Goal: Task Accomplishment & Management: Manage account settings

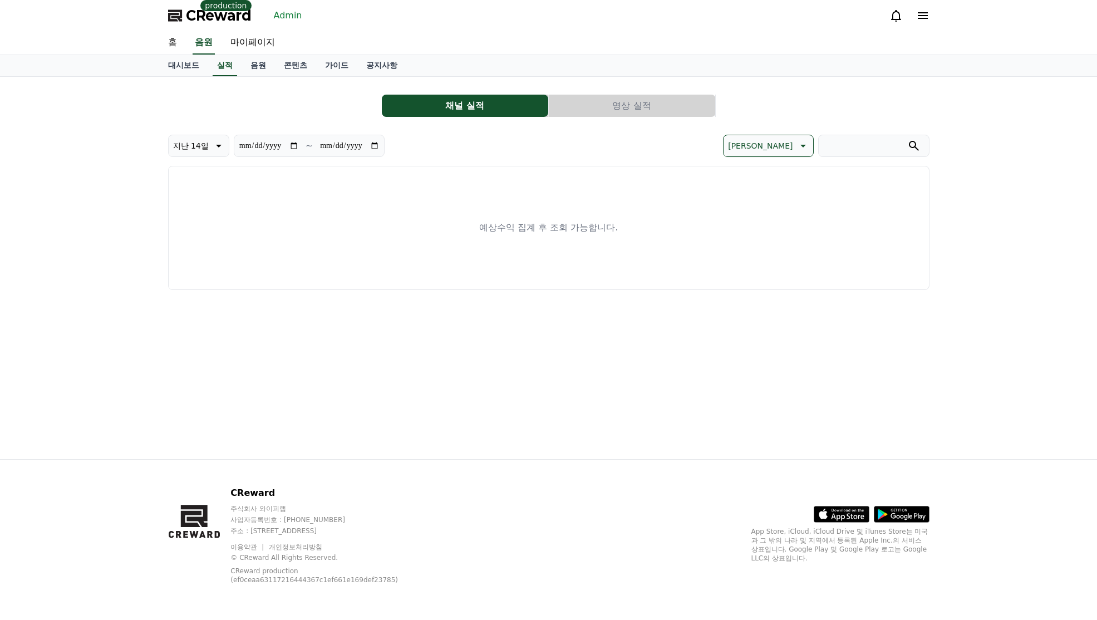
click at [285, 12] on link "Admin" at bounding box center [287, 16] width 37 height 18
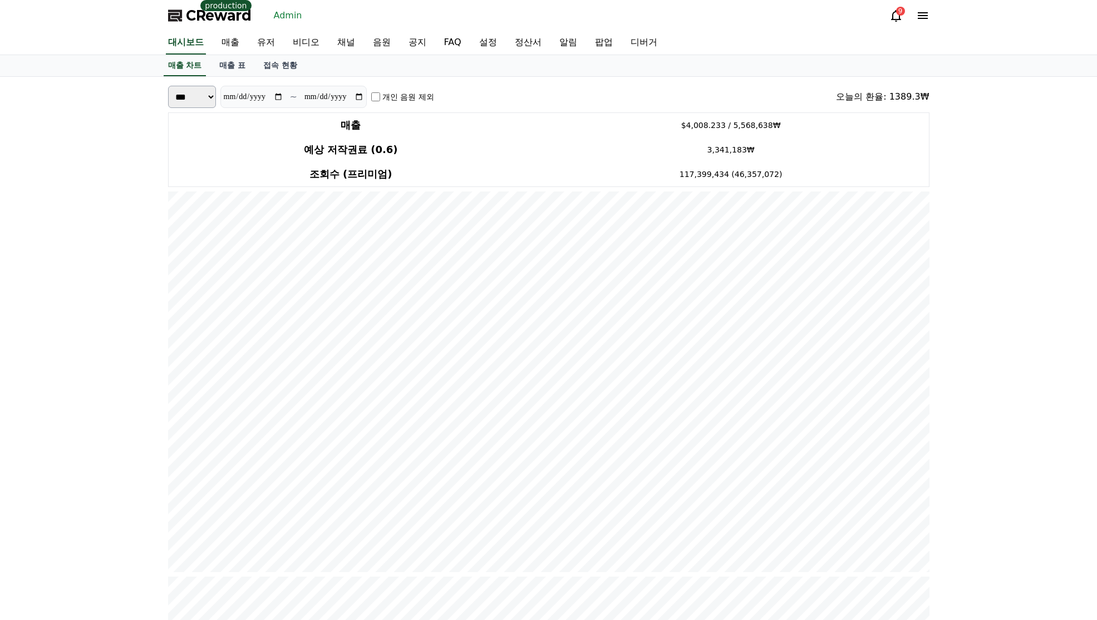
click at [264, 42] on link "유저" at bounding box center [266, 42] width 36 height 23
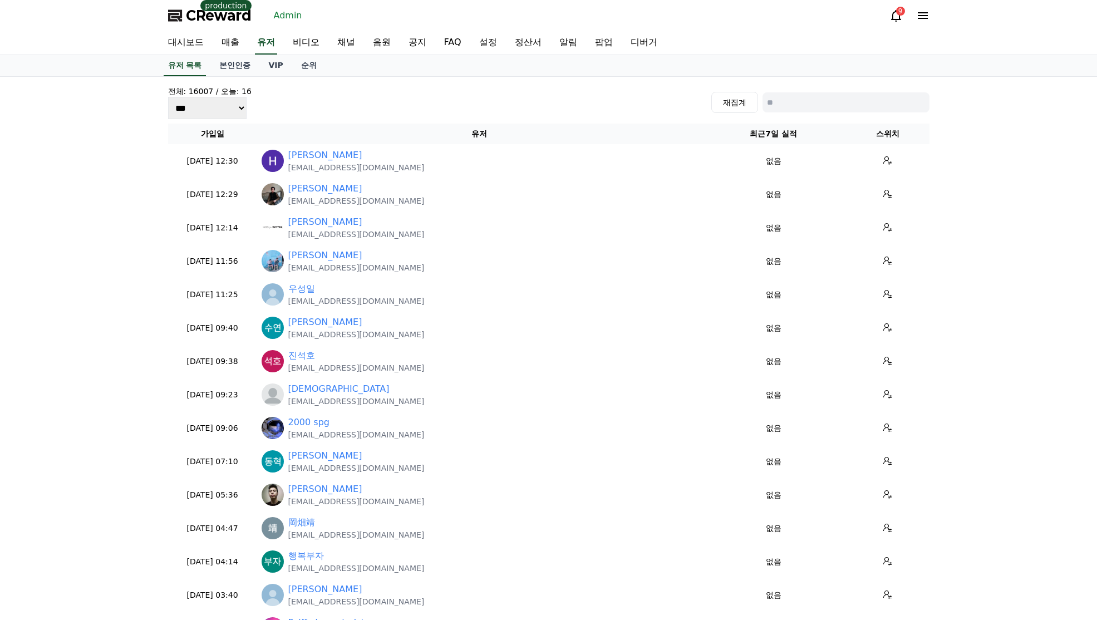
click at [800, 91] on div "전체: 16007 / 오늘: 16 *** *** *** 재집계" at bounding box center [549, 102] width 762 height 33
click at [802, 103] on input at bounding box center [846, 102] width 167 height 20
paste input "**********"
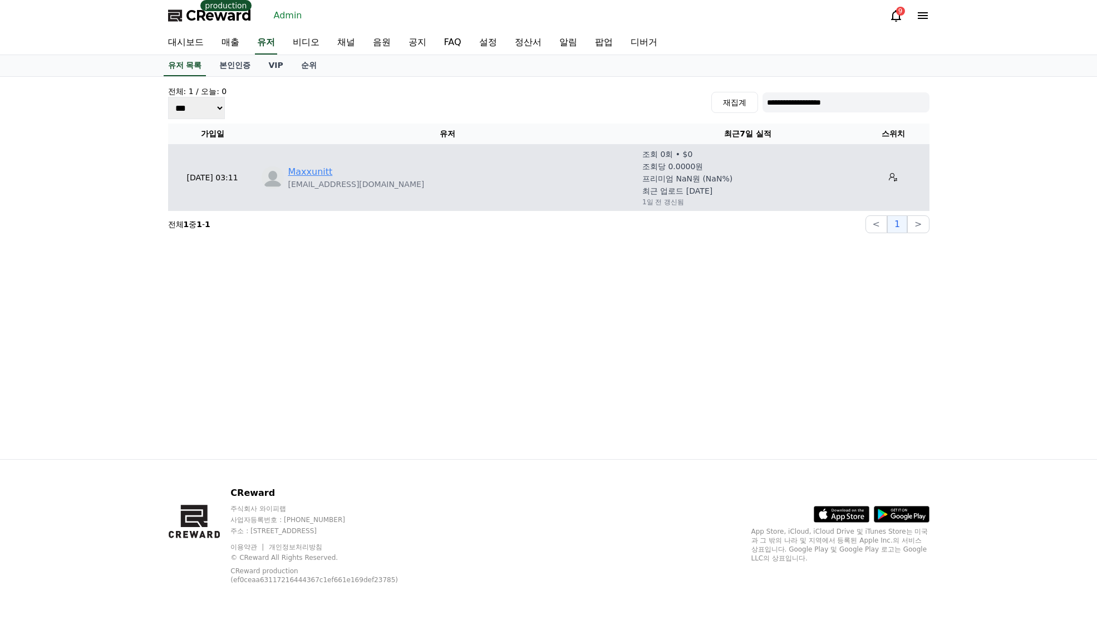
click at [297, 173] on link "Maxxunitt" at bounding box center [310, 171] width 45 height 13
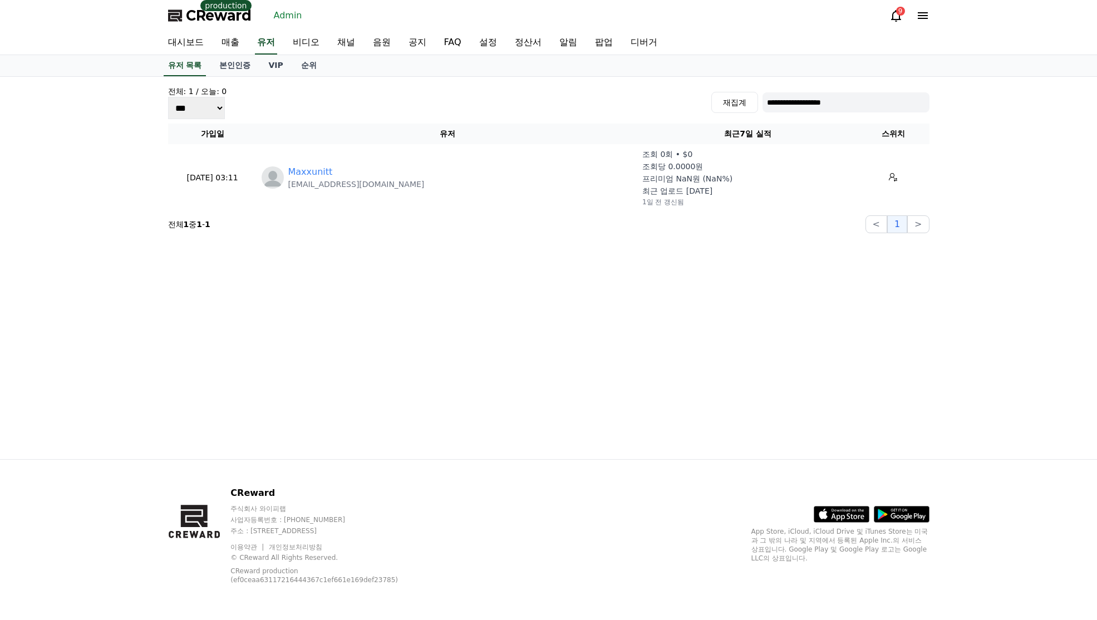
click at [814, 102] on input "**********" at bounding box center [846, 102] width 167 height 20
paste input "*"
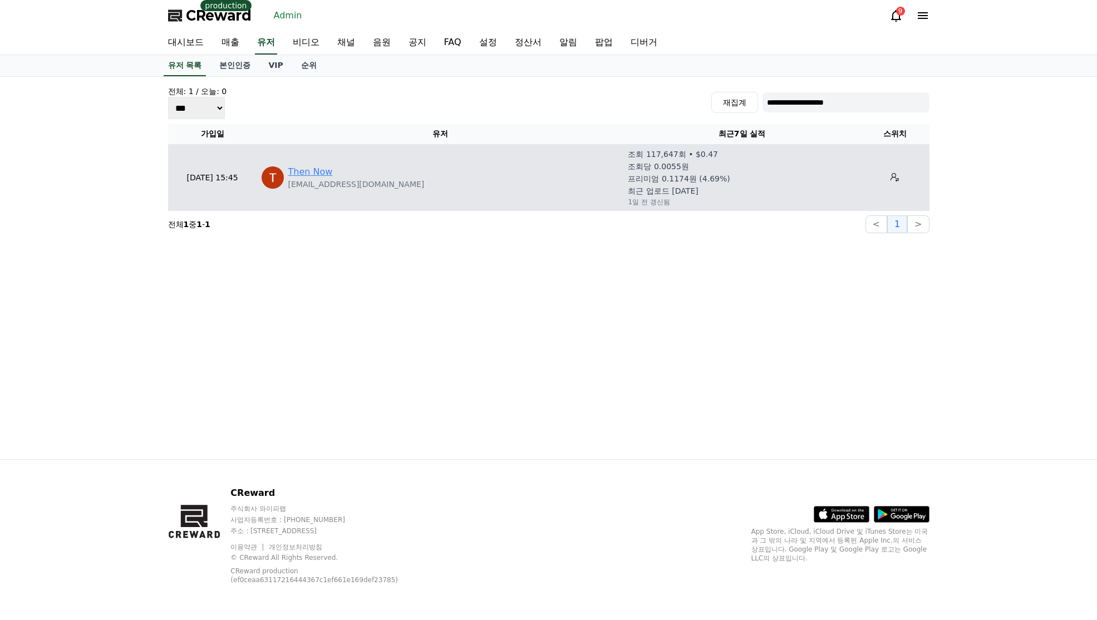
click at [317, 170] on link "Then Now" at bounding box center [310, 171] width 45 height 13
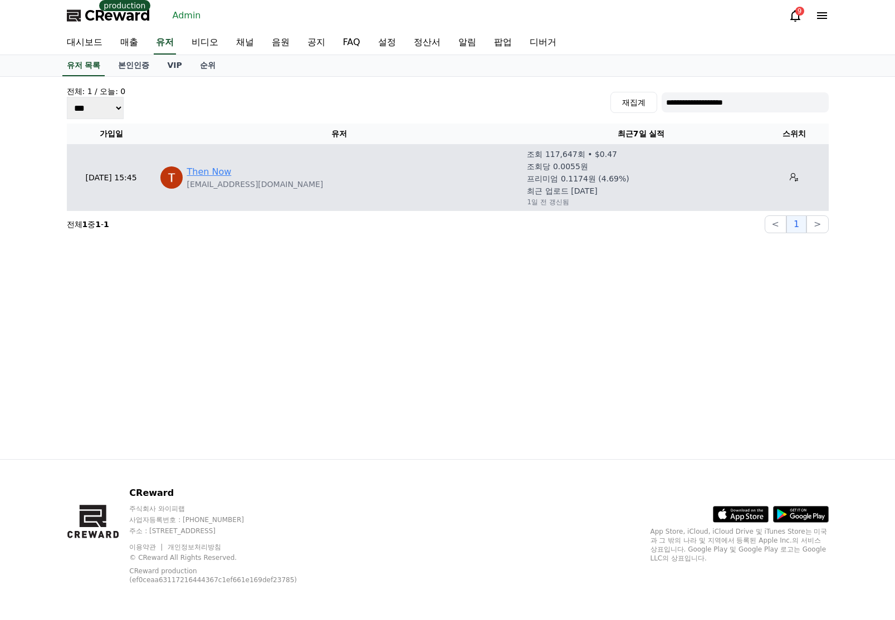
click at [223, 176] on link "Then Now" at bounding box center [209, 171] width 45 height 13
drag, startPoint x: 741, startPoint y: 295, endPoint x: 726, endPoint y: 178, distance: 117.9
click at [741, 296] on div "**********" at bounding box center [447, 268] width 779 height 382
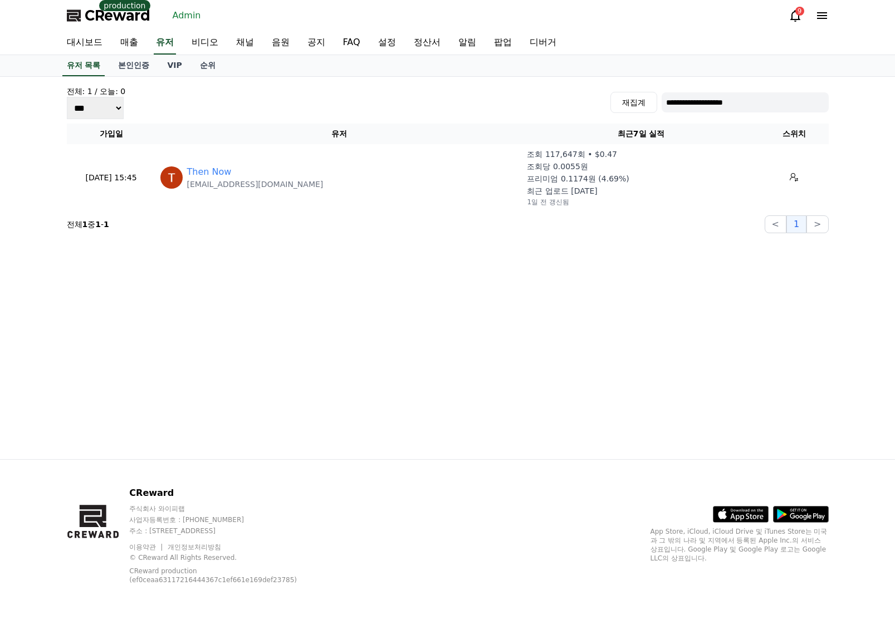
click at [742, 116] on div "**********" at bounding box center [448, 102] width 762 height 33
click at [745, 108] on input "**********" at bounding box center [744, 102] width 167 height 20
paste input "******"
type input "**********"
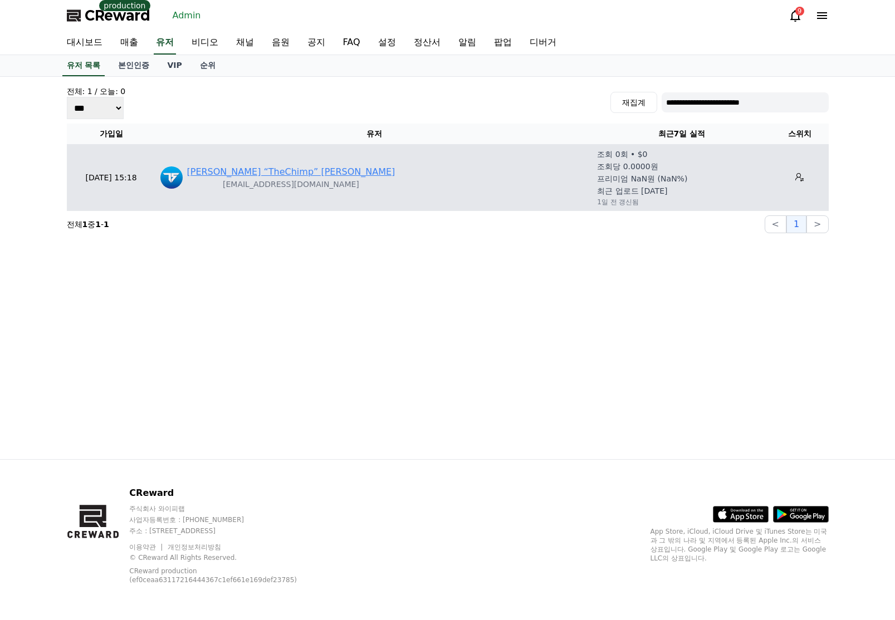
click at [276, 174] on link "Denis “TheChimp” Mrkaljevic" at bounding box center [291, 171] width 208 height 13
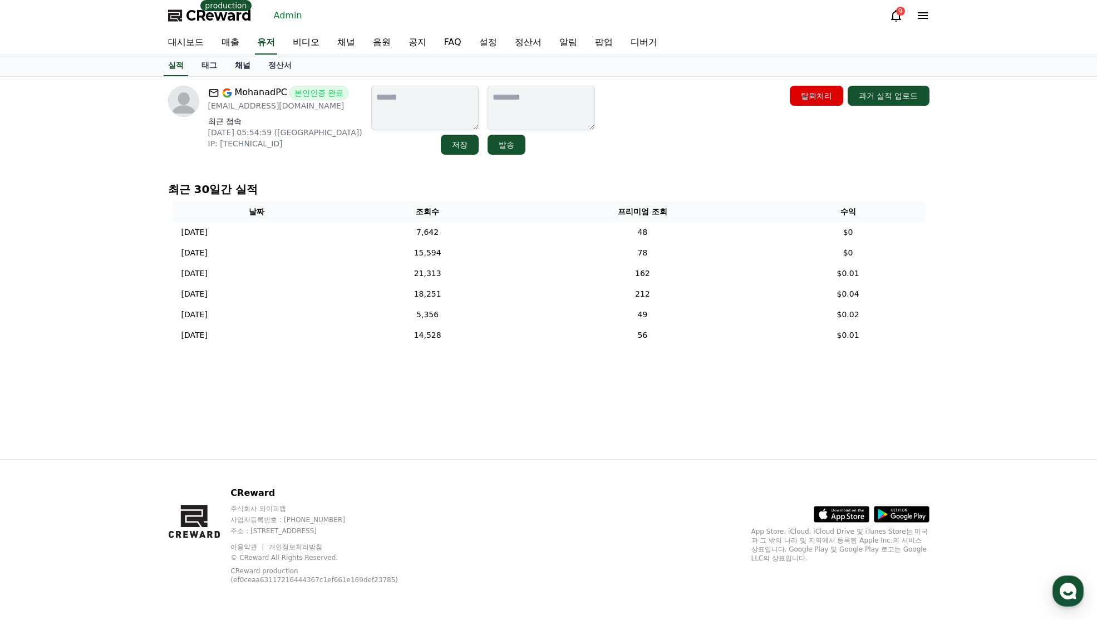
click at [239, 70] on link "채널" at bounding box center [242, 65] width 33 height 21
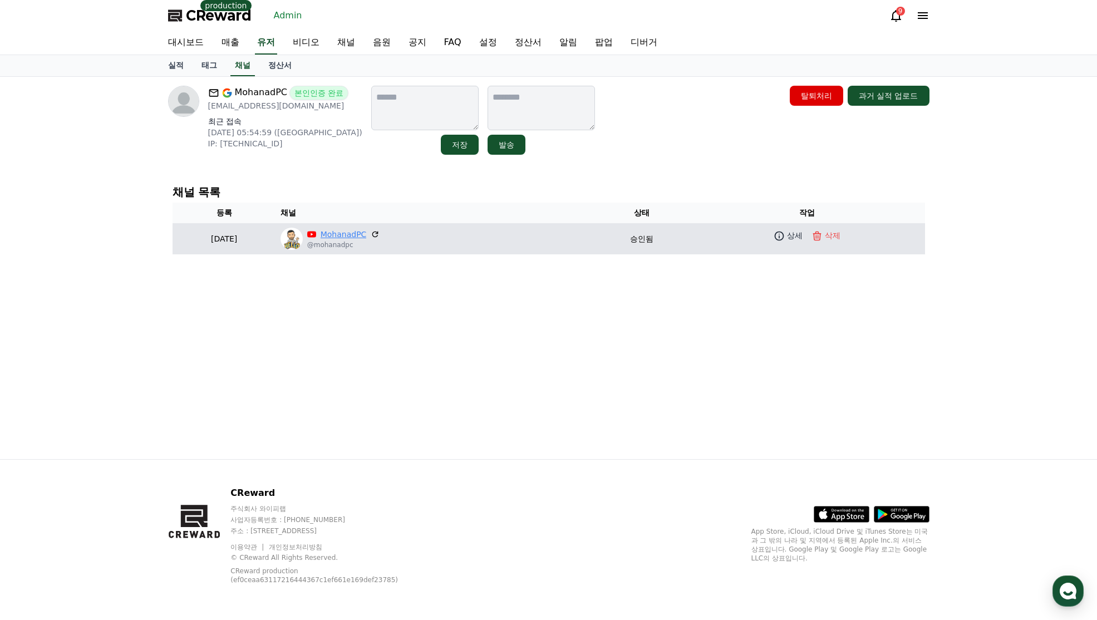
click at [367, 231] on link "MohanadPC" at bounding box center [344, 235] width 46 height 12
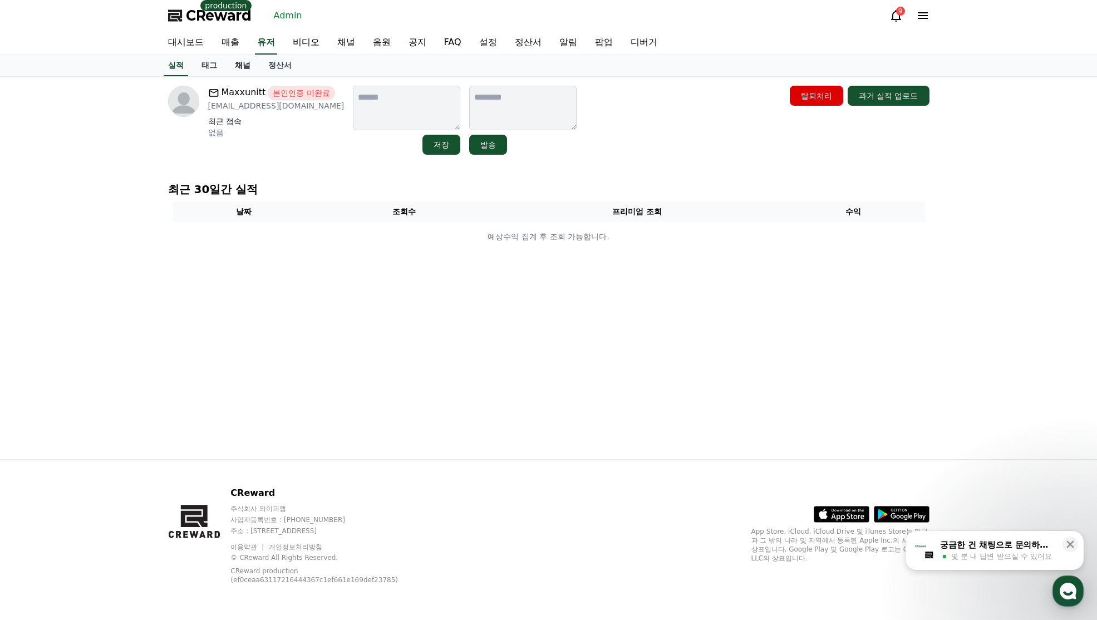
click at [256, 55] on link "채널" at bounding box center [242, 65] width 33 height 21
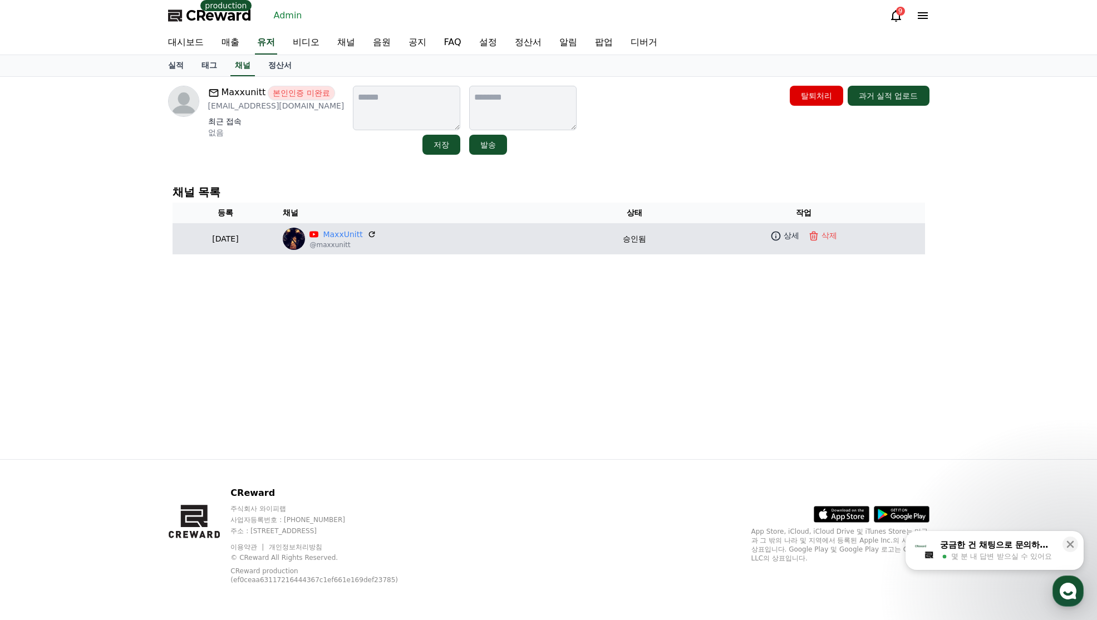
click at [373, 240] on p "@maxxunitt" at bounding box center [343, 244] width 66 height 9
click at [362, 238] on link "MaxxUnitt" at bounding box center [343, 235] width 40 height 12
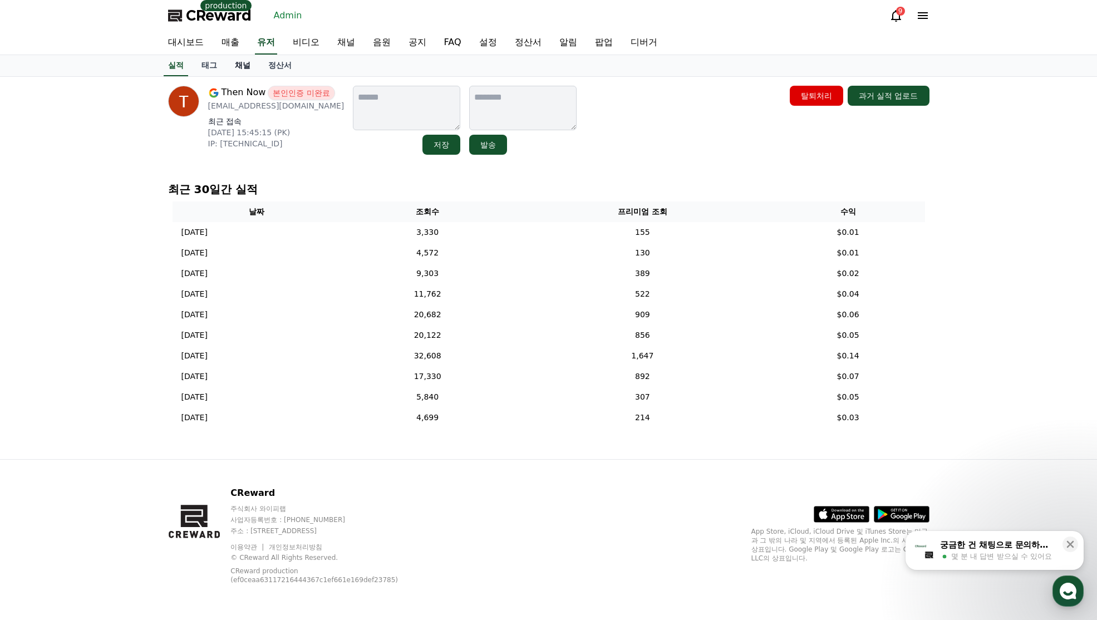
click at [243, 70] on link "채널" at bounding box center [242, 65] width 33 height 21
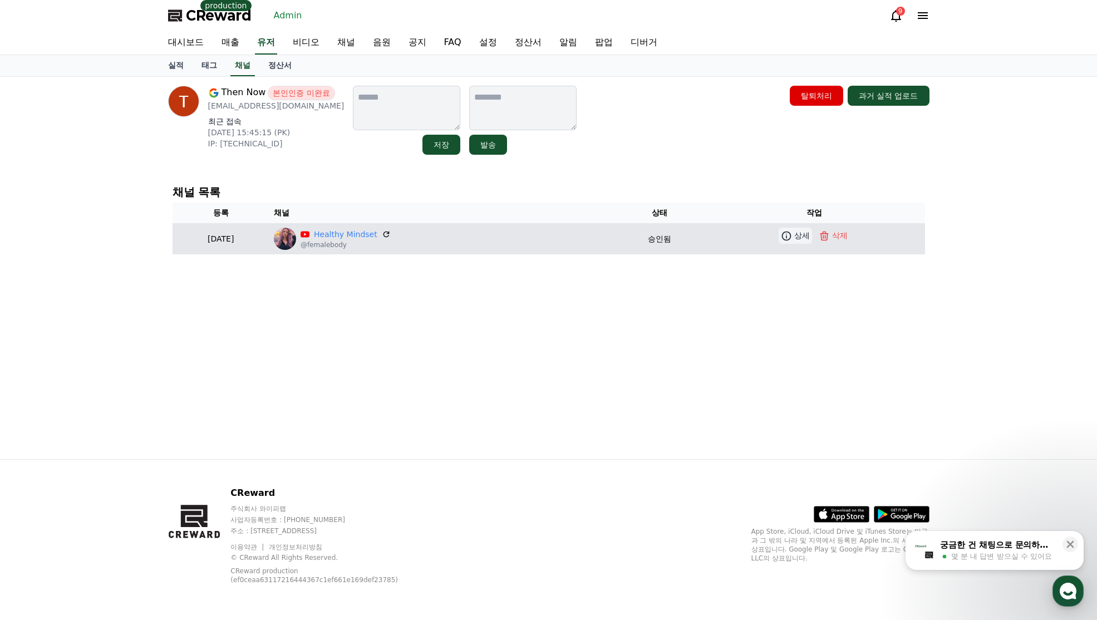
click at [804, 235] on p "상세" at bounding box center [802, 236] width 16 height 12
click at [357, 237] on link "Healthy Mindset" at bounding box center [345, 235] width 63 height 12
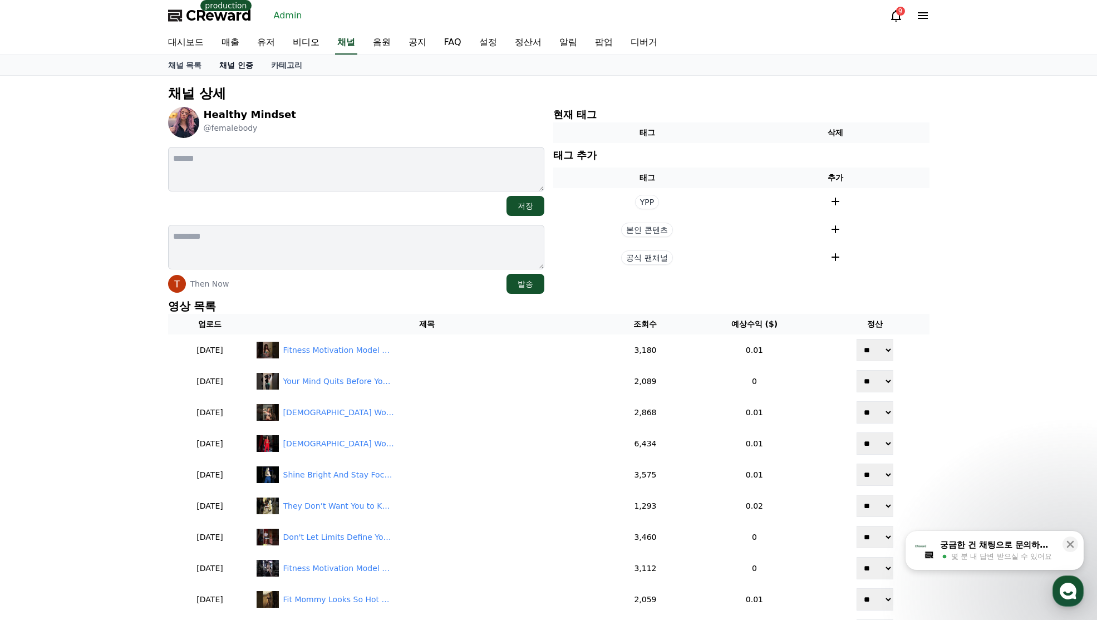
click at [224, 68] on link "채널 인증" at bounding box center [236, 65] width 52 height 20
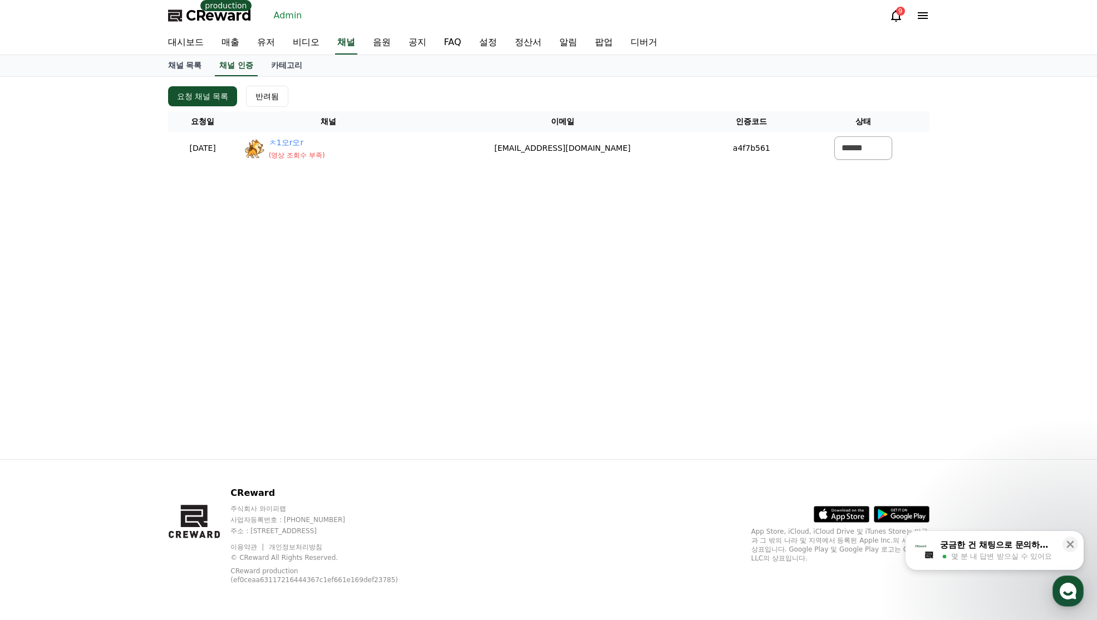
drag, startPoint x: 365, startPoint y: 93, endPoint x: 343, endPoint y: 81, distance: 24.7
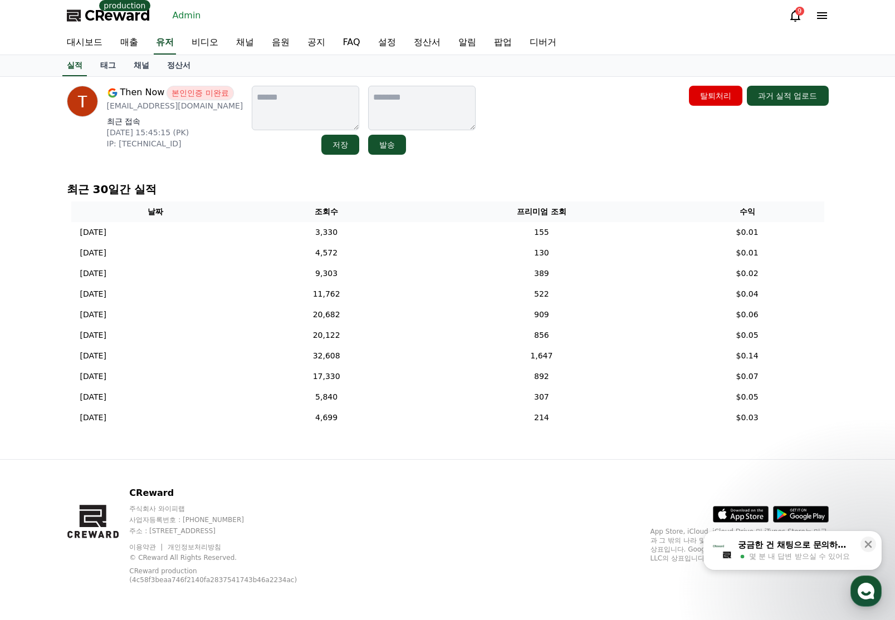
click at [529, 135] on div "Then Now 본인인증 미완료 [EMAIL_ADDRESS][DOMAIN_NAME] 최근 접속 [DATE] 15:45:15 (PK) IP: […" at bounding box center [448, 120] width 762 height 69
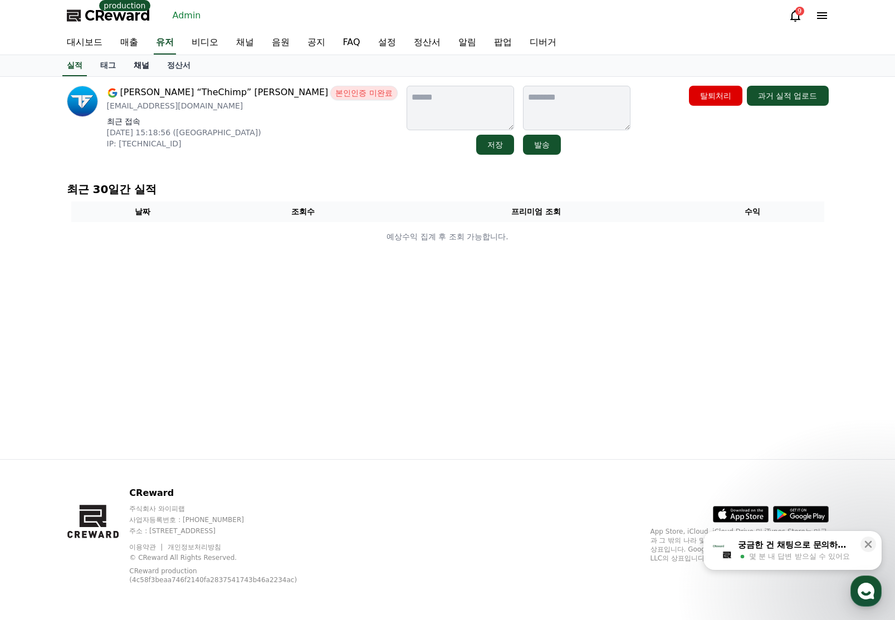
click at [128, 68] on link "채널" at bounding box center [141, 65] width 33 height 21
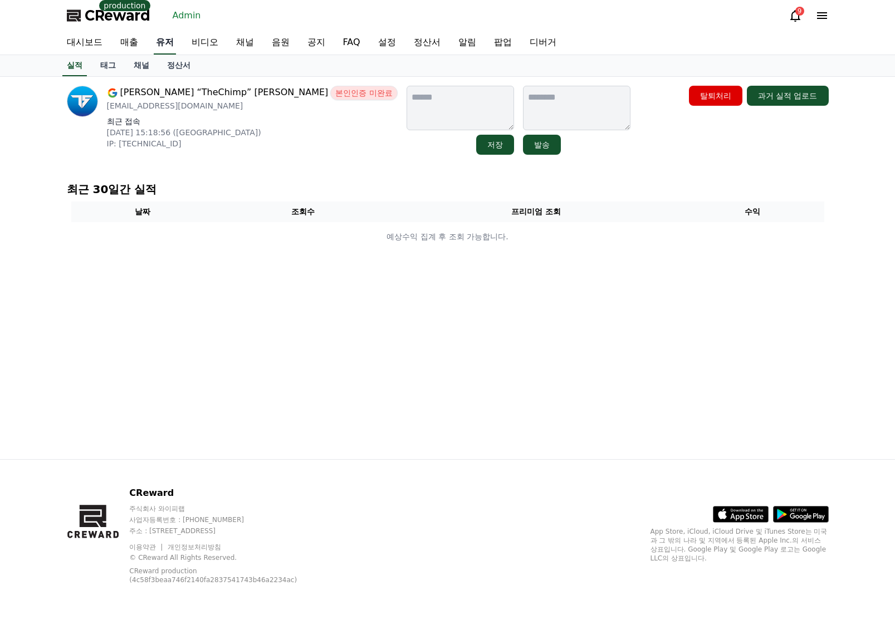
click at [170, 47] on link "유저" at bounding box center [165, 42] width 22 height 23
click at [203, 39] on link "비디오" at bounding box center [205, 42] width 45 height 23
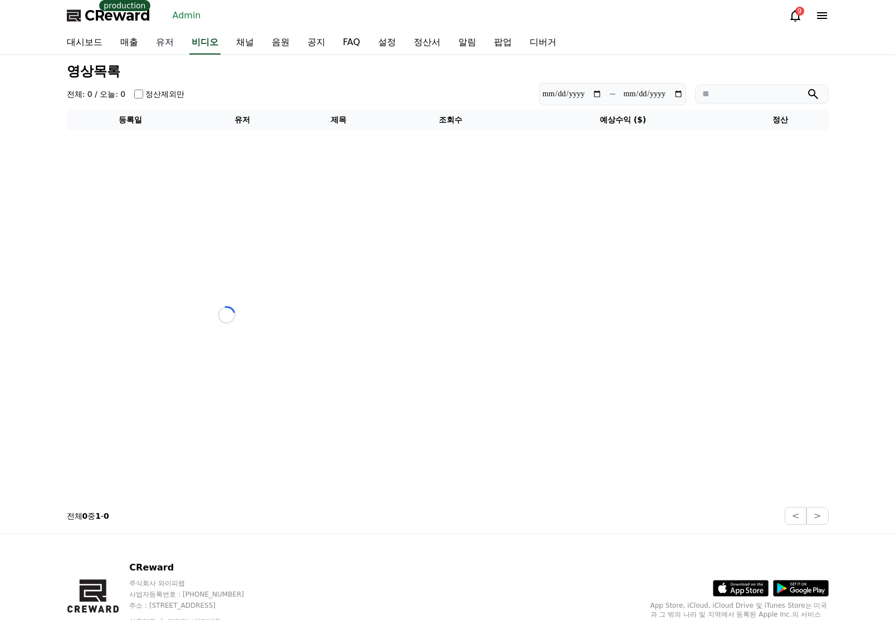
click at [161, 40] on link "유저" at bounding box center [165, 42] width 36 height 23
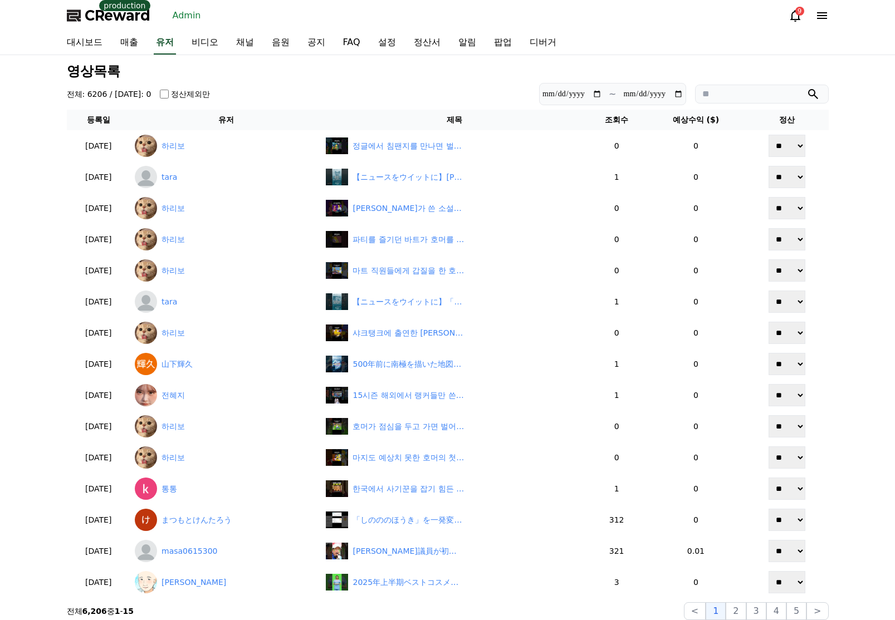
click at [725, 99] on input "search" at bounding box center [762, 94] width 134 height 19
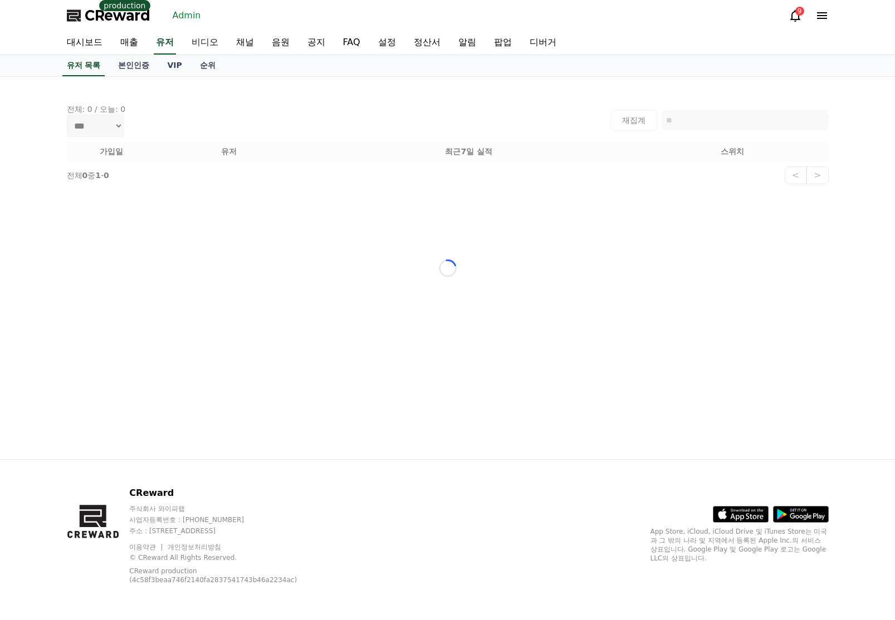
click at [189, 44] on link "비디오" at bounding box center [205, 42] width 45 height 23
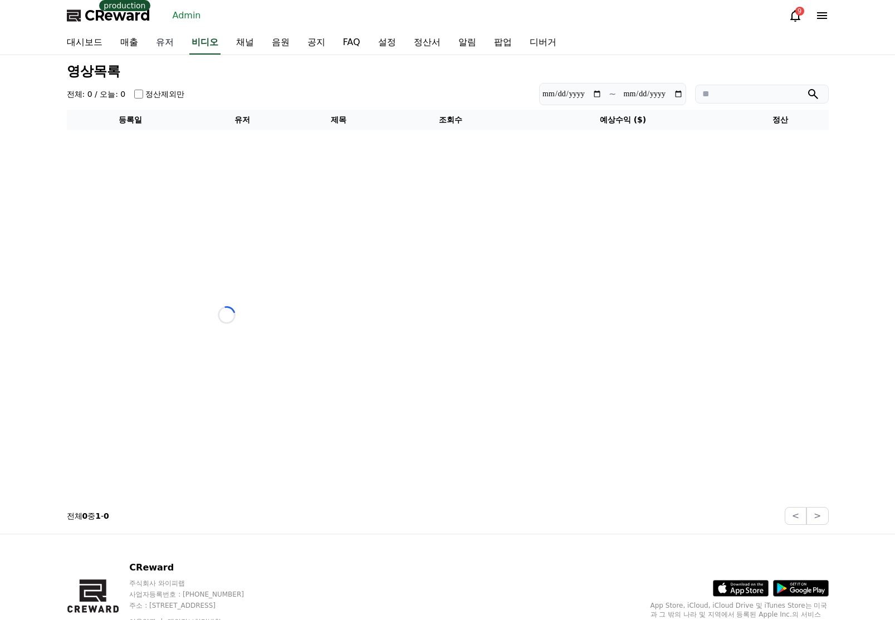
click at [170, 42] on link "유저" at bounding box center [165, 42] width 36 height 23
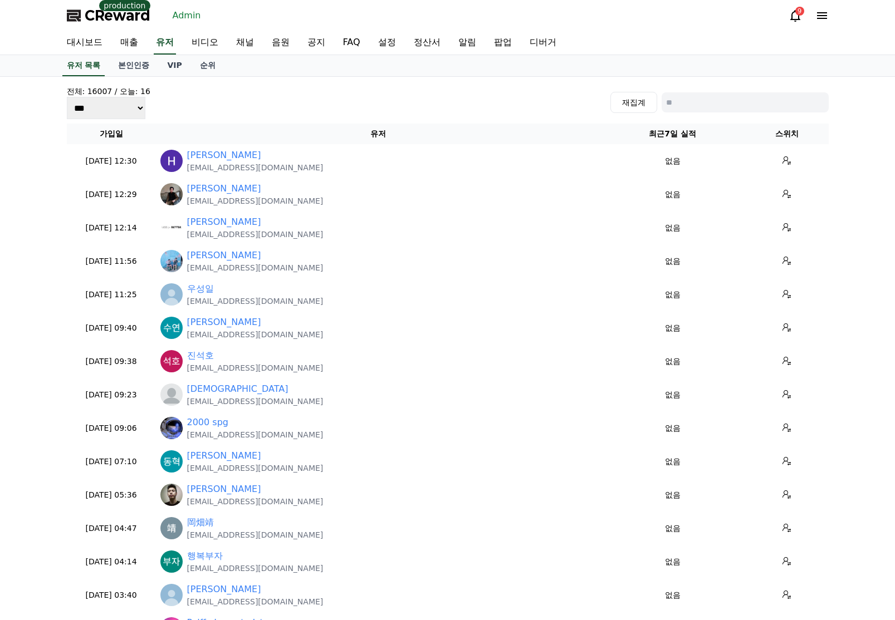
click at [732, 105] on input at bounding box center [744, 102] width 167 height 20
paste input "**********"
type input "**********"
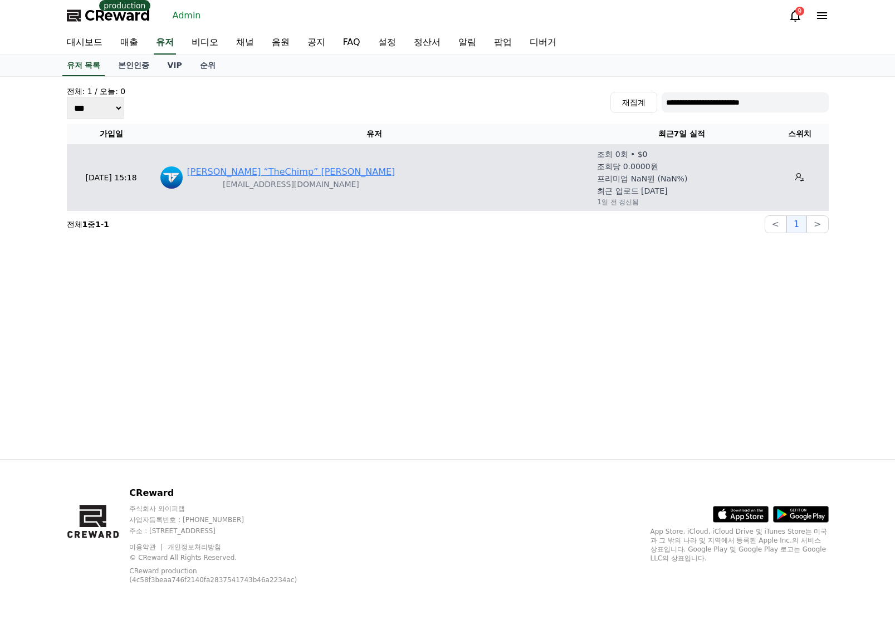
click at [215, 172] on link "[PERSON_NAME] “TheChimp” [PERSON_NAME]" at bounding box center [291, 171] width 208 height 13
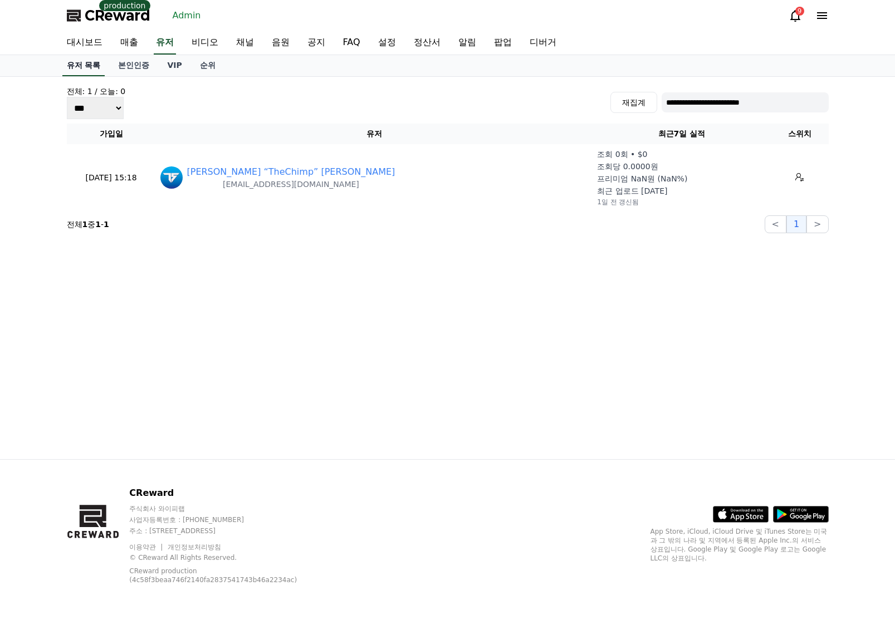
click at [96, 66] on link "유저 목록" at bounding box center [83, 65] width 43 height 21
click at [94, 46] on link "대시보드" at bounding box center [84, 42] width 53 height 23
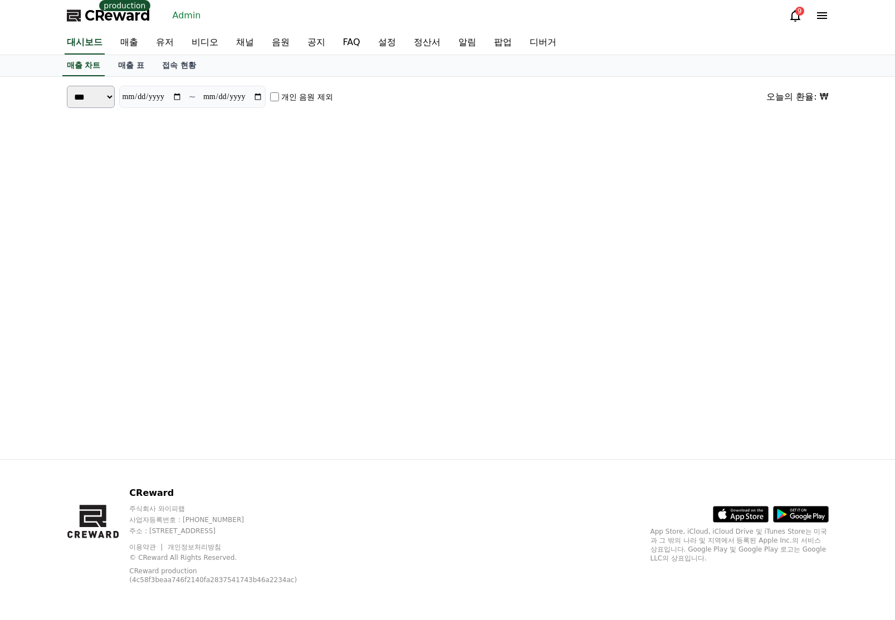
click at [92, 65] on link "매출 차트" at bounding box center [83, 65] width 43 height 21
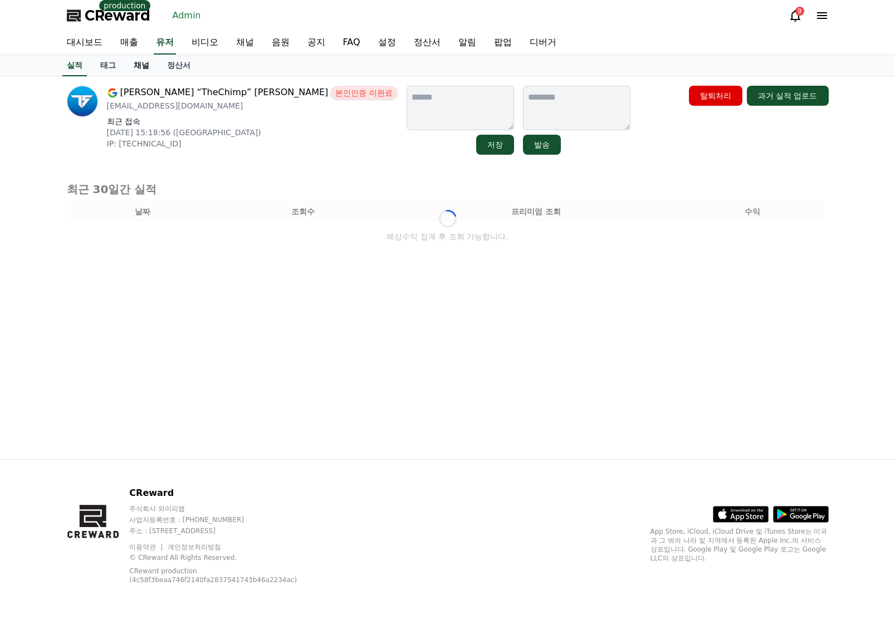
click at [144, 72] on link "채널" at bounding box center [141, 65] width 33 height 21
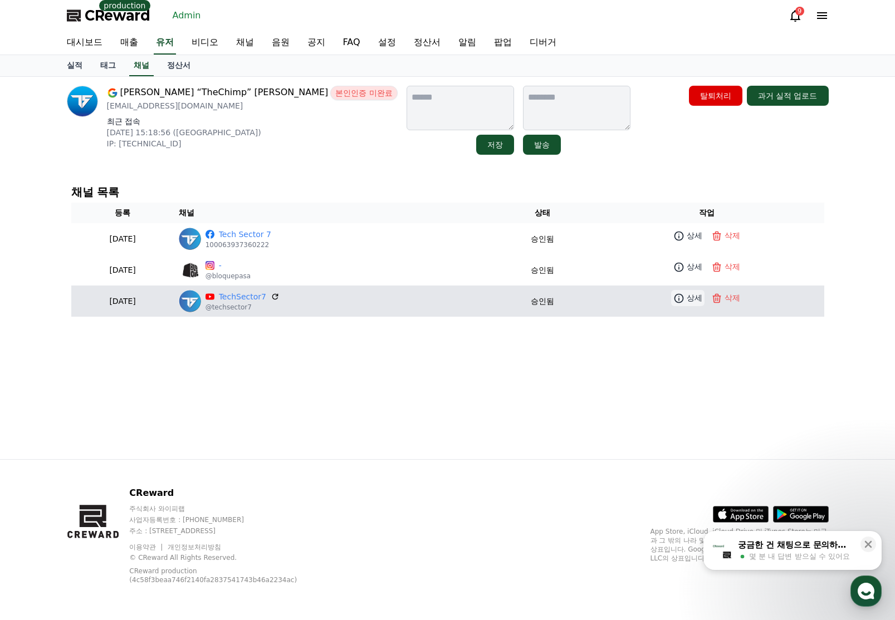
click at [697, 300] on p "상세" at bounding box center [694, 298] width 16 height 12
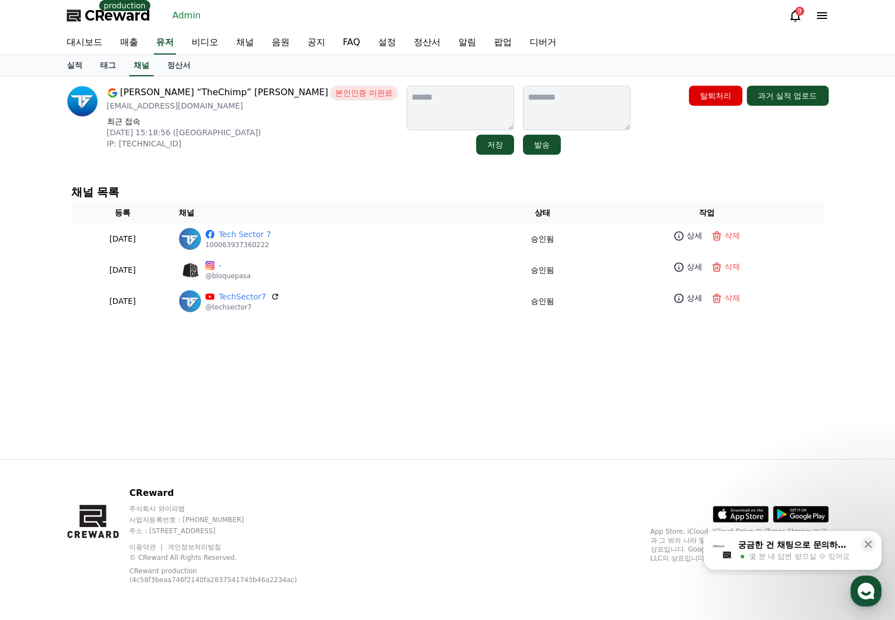
click at [34, 162] on div "[PERSON_NAME] “TheChimp” Mrkaljevic 본인인증 미완료 [EMAIL_ADDRESS][DOMAIN_NAME] 최근 접속…" at bounding box center [447, 268] width 895 height 382
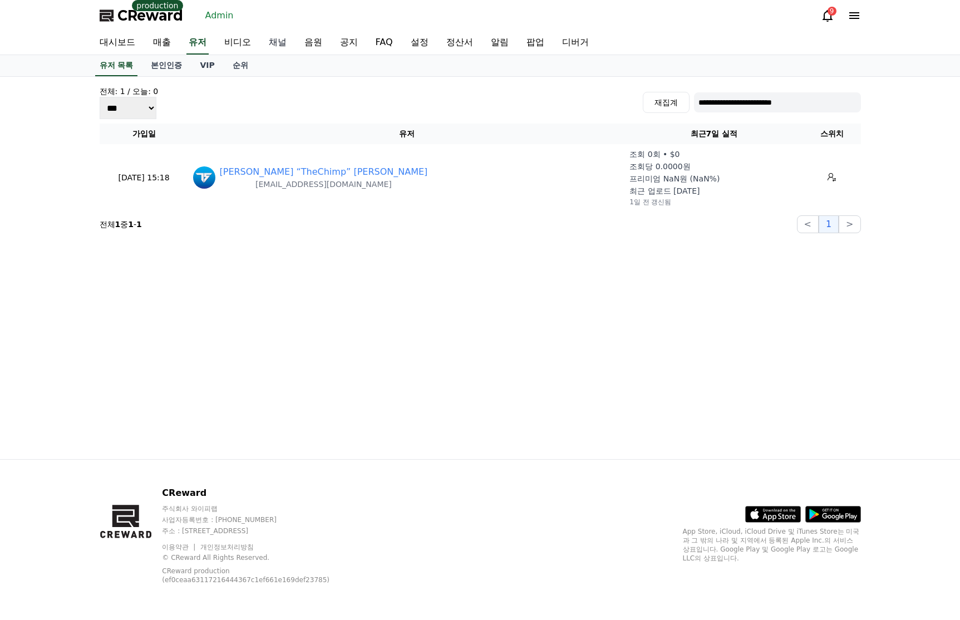
click at [271, 43] on link "채널" at bounding box center [278, 42] width 36 height 23
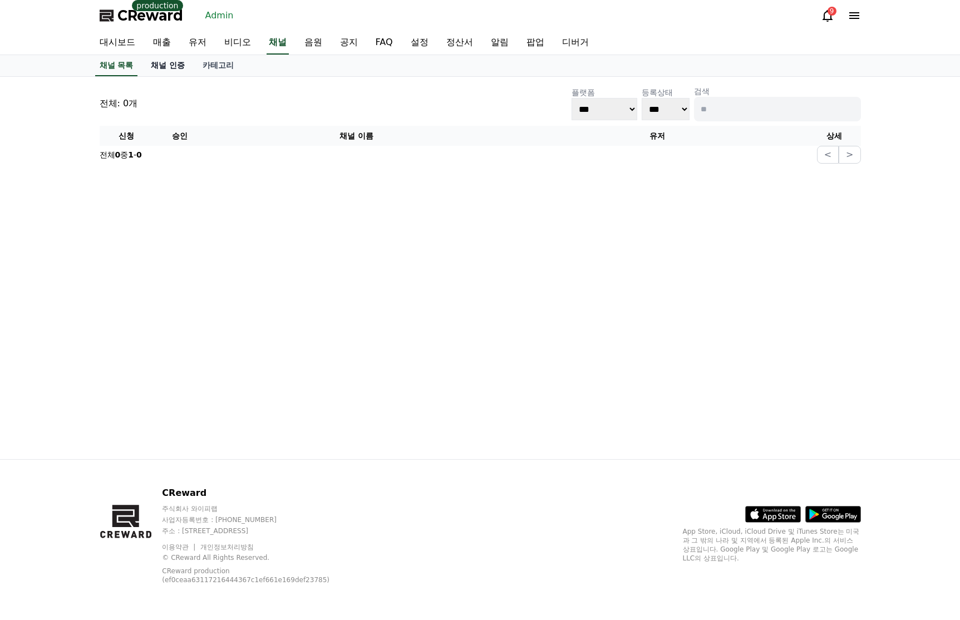
click at [176, 67] on link "채널 인증" at bounding box center [168, 65] width 52 height 21
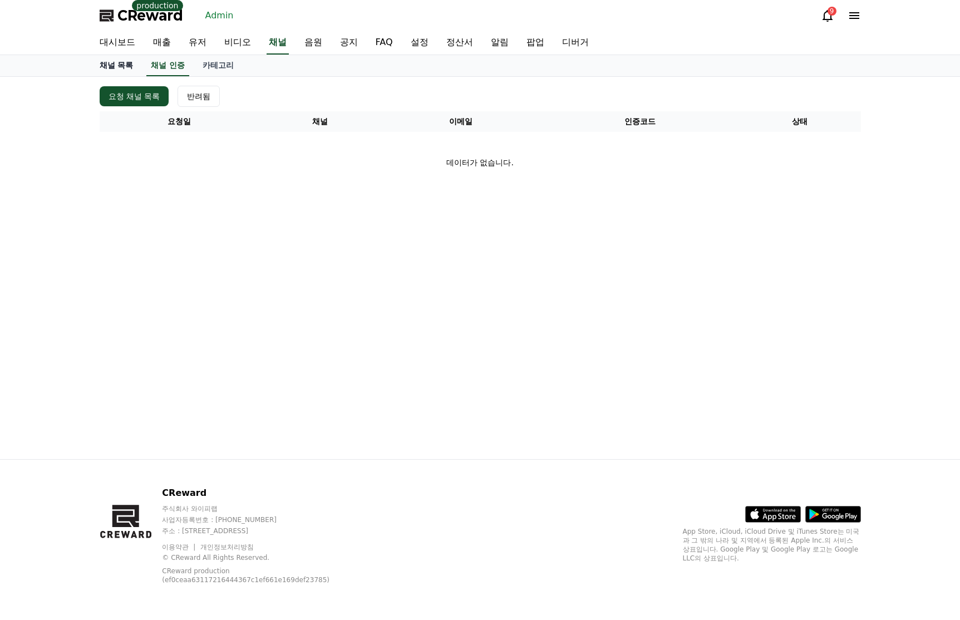
click at [112, 70] on link "채널 목록" at bounding box center [117, 65] width 52 height 21
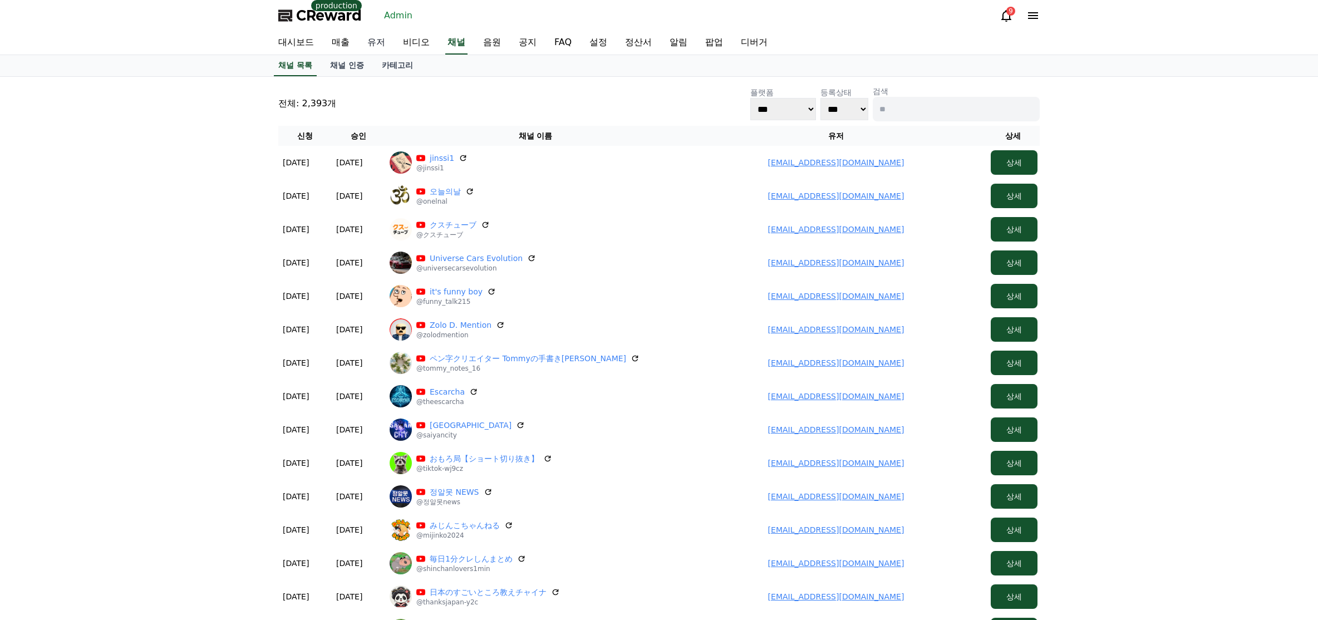
click at [377, 43] on link "유저" at bounding box center [376, 42] width 36 height 23
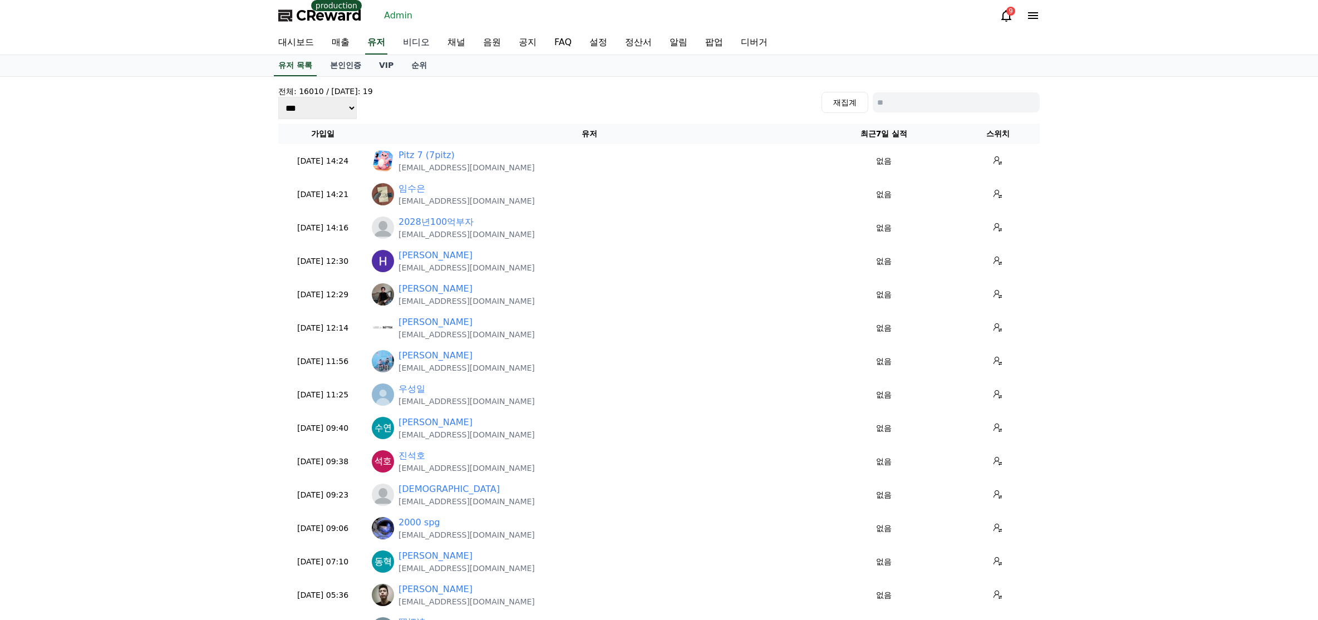
click at [402, 43] on link "비디오" at bounding box center [416, 42] width 45 height 23
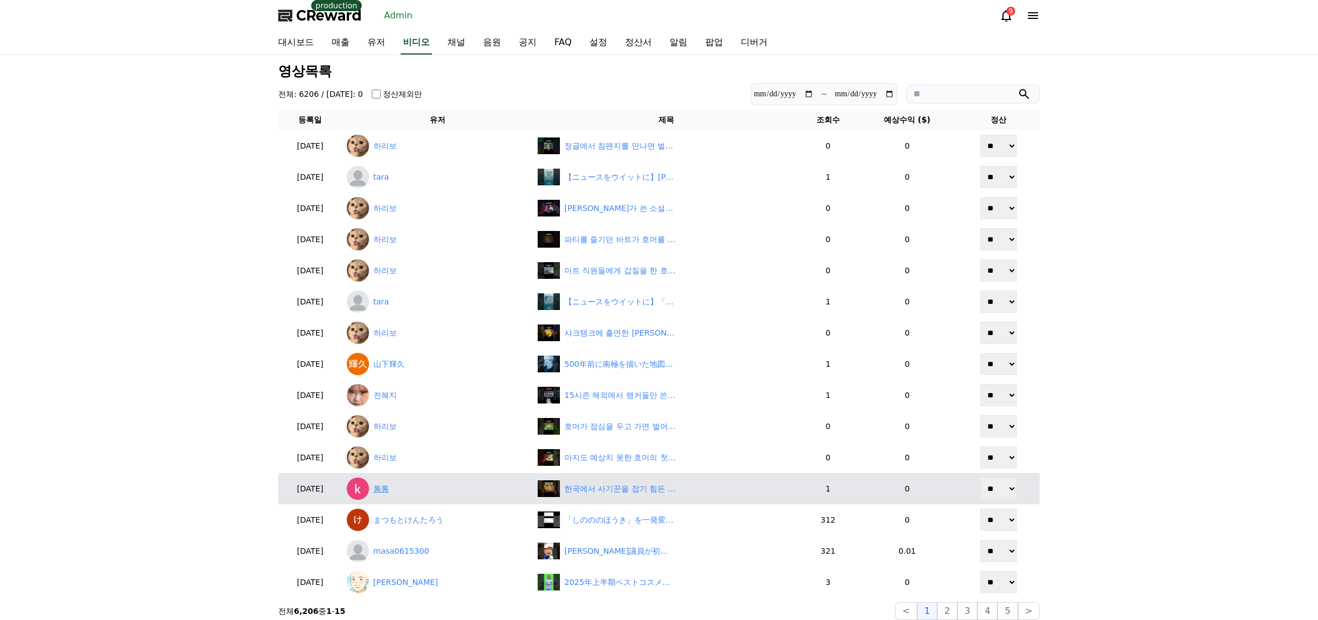
click at [410, 488] on link "통통" at bounding box center [438, 489] width 182 height 22
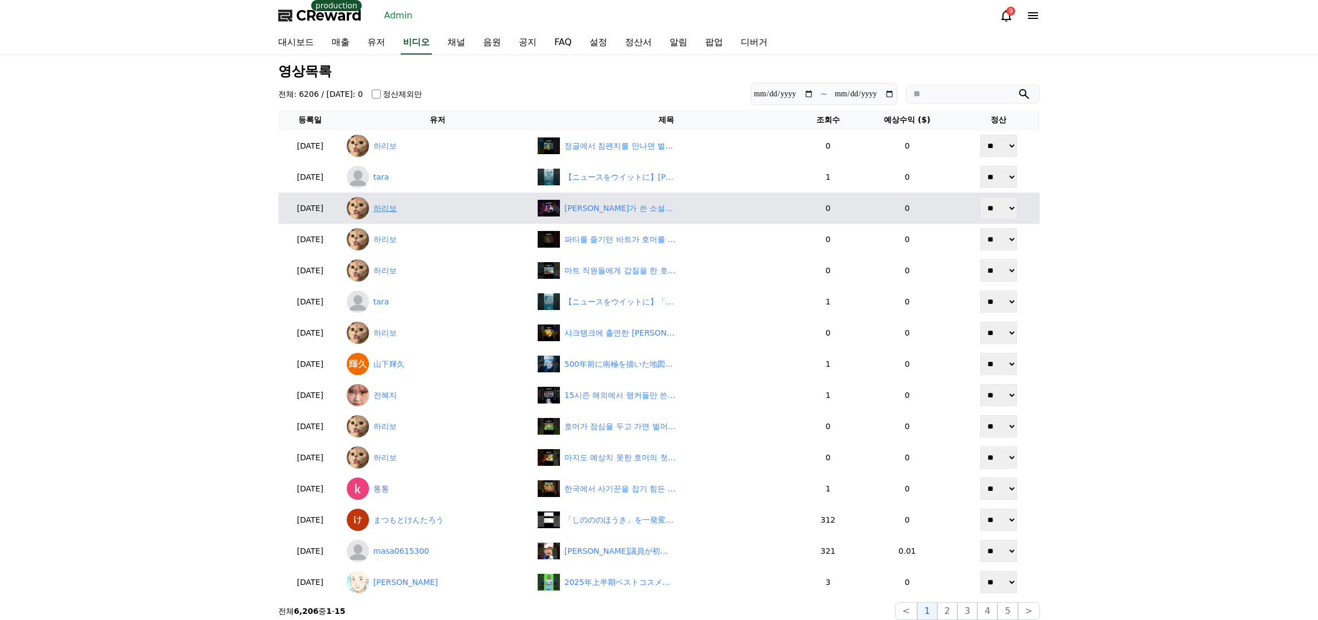
click at [396, 212] on link "하리보" at bounding box center [438, 208] width 182 height 22
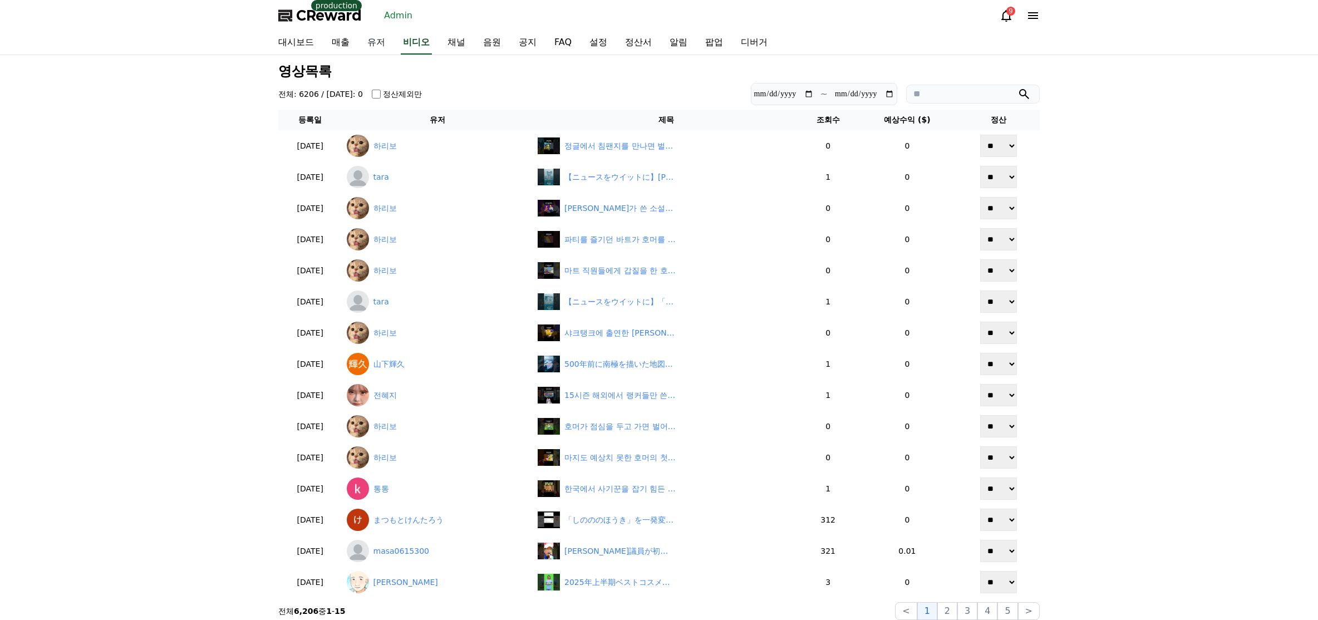
click at [385, 45] on link "유저" at bounding box center [376, 42] width 36 height 23
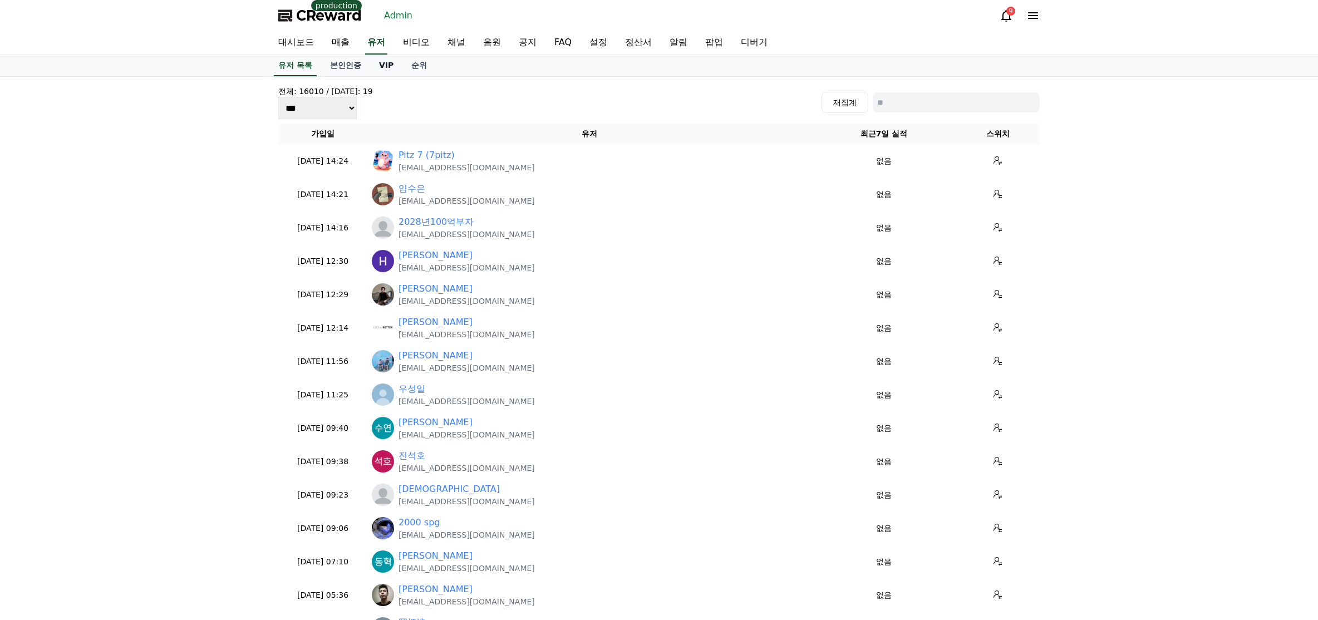
click at [388, 64] on link "VIP" at bounding box center [386, 65] width 32 height 21
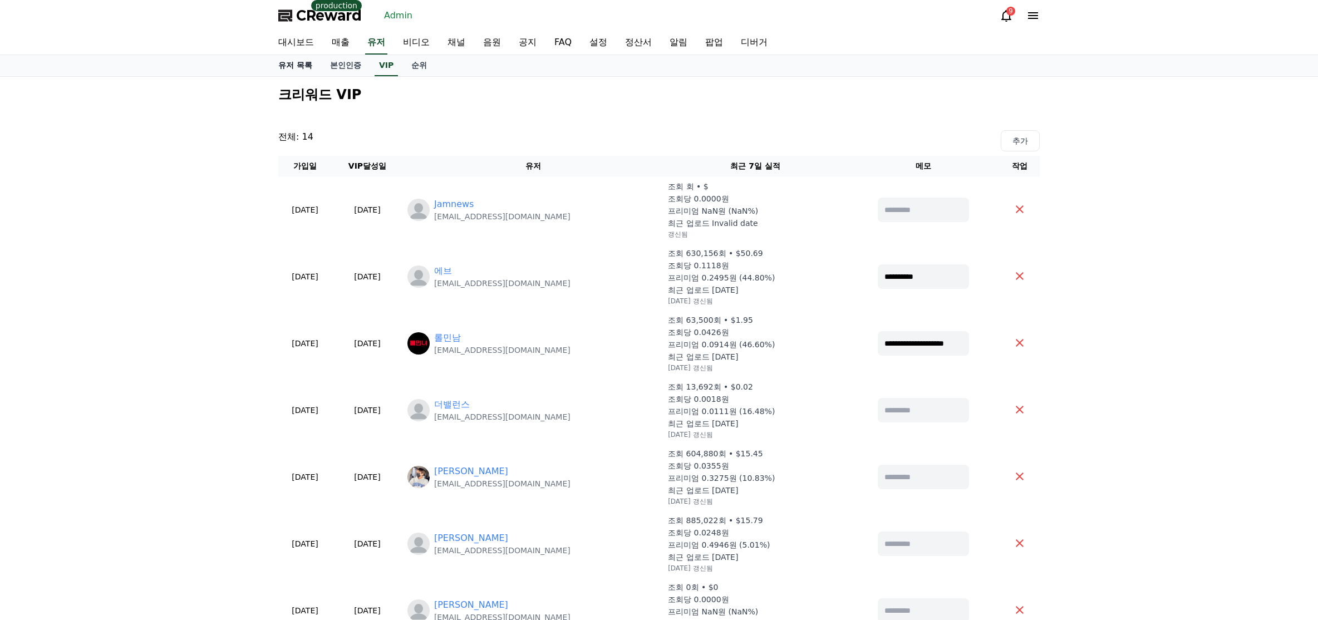
click at [309, 66] on link "유저 목록" at bounding box center [295, 65] width 52 height 21
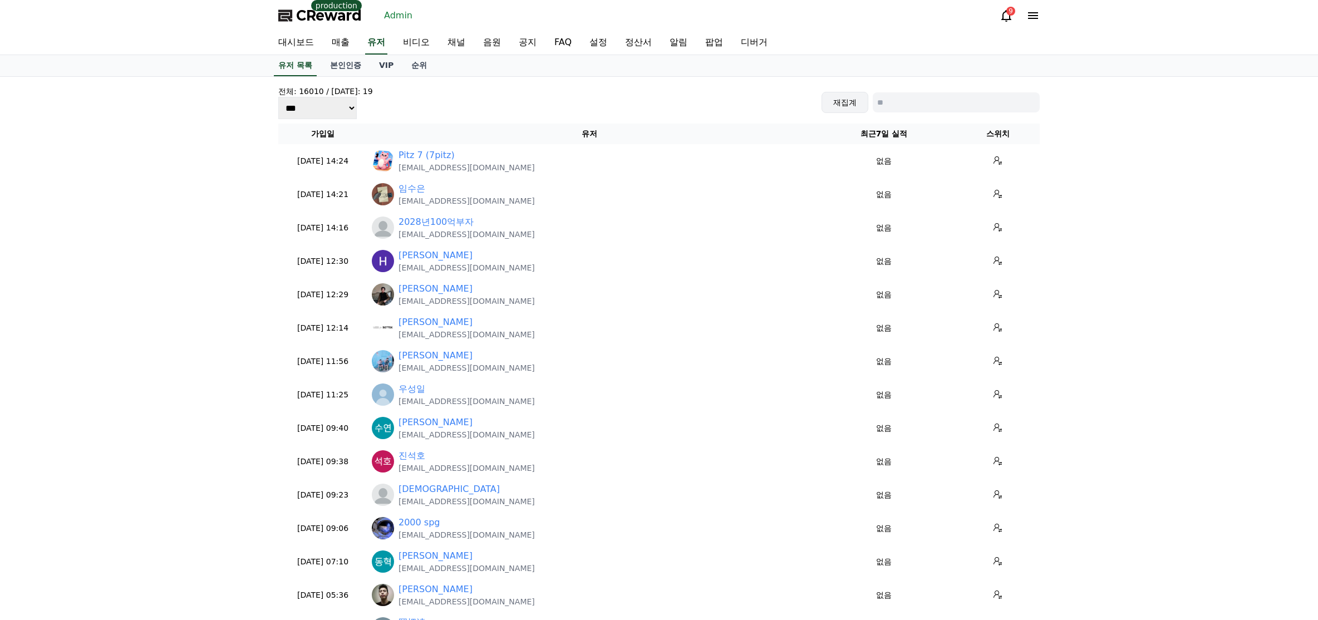
click at [849, 105] on button "재집계" at bounding box center [845, 102] width 47 height 21
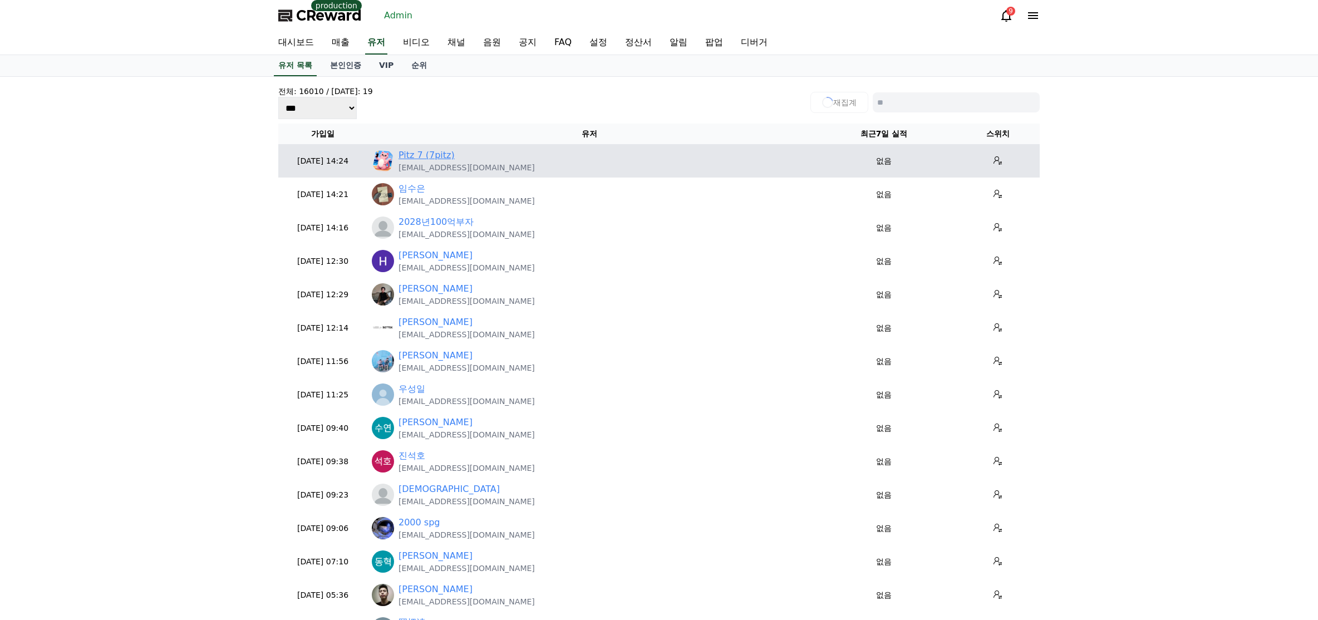
click at [440, 155] on link "Pitz 7 (7pitz)" at bounding box center [427, 155] width 56 height 13
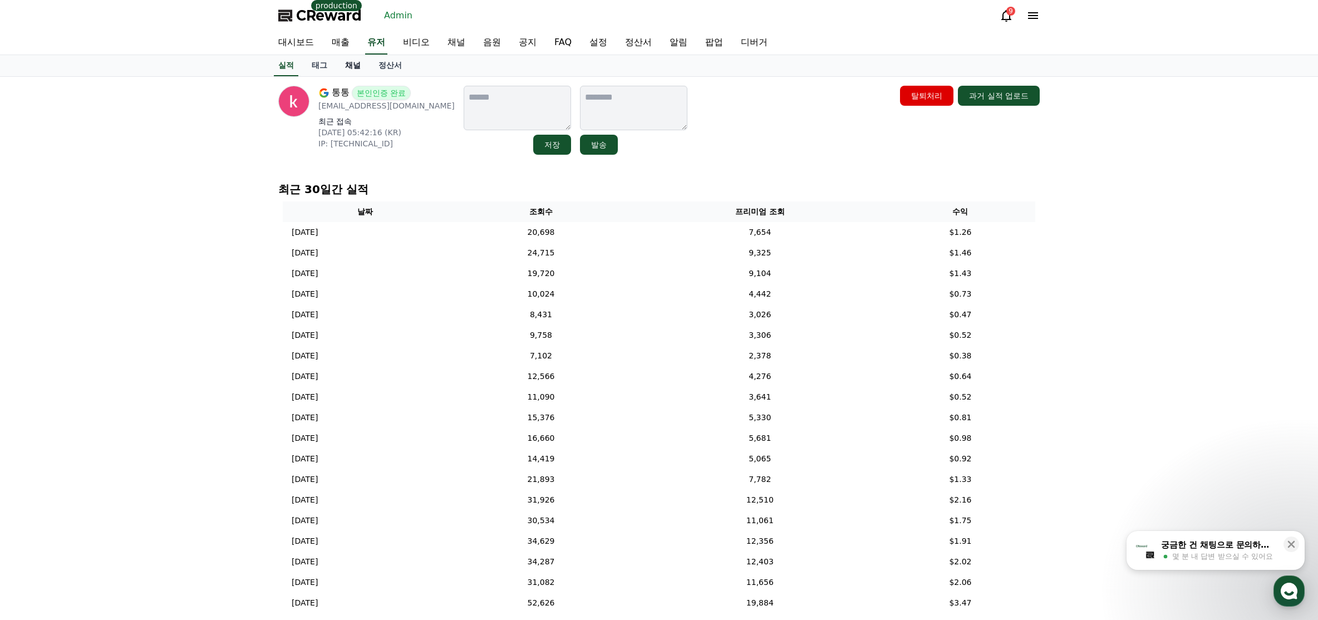
click at [358, 69] on link "채널" at bounding box center [352, 65] width 33 height 21
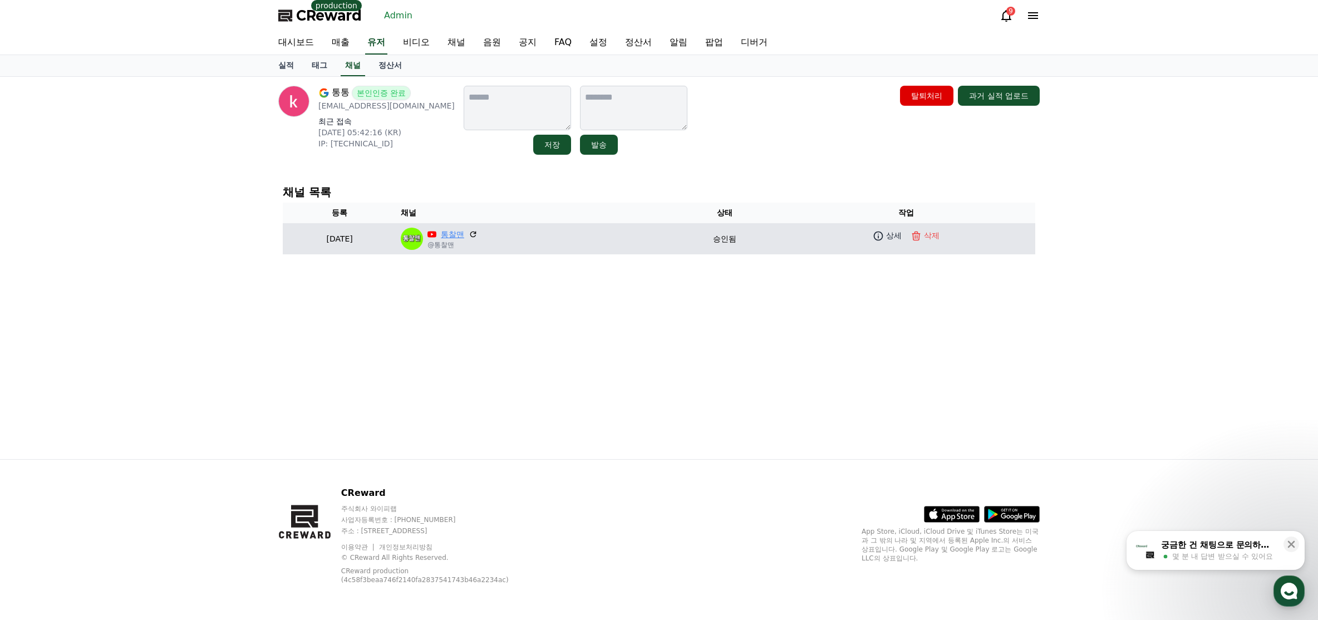
click at [464, 232] on link "통찰맨" at bounding box center [452, 235] width 23 height 12
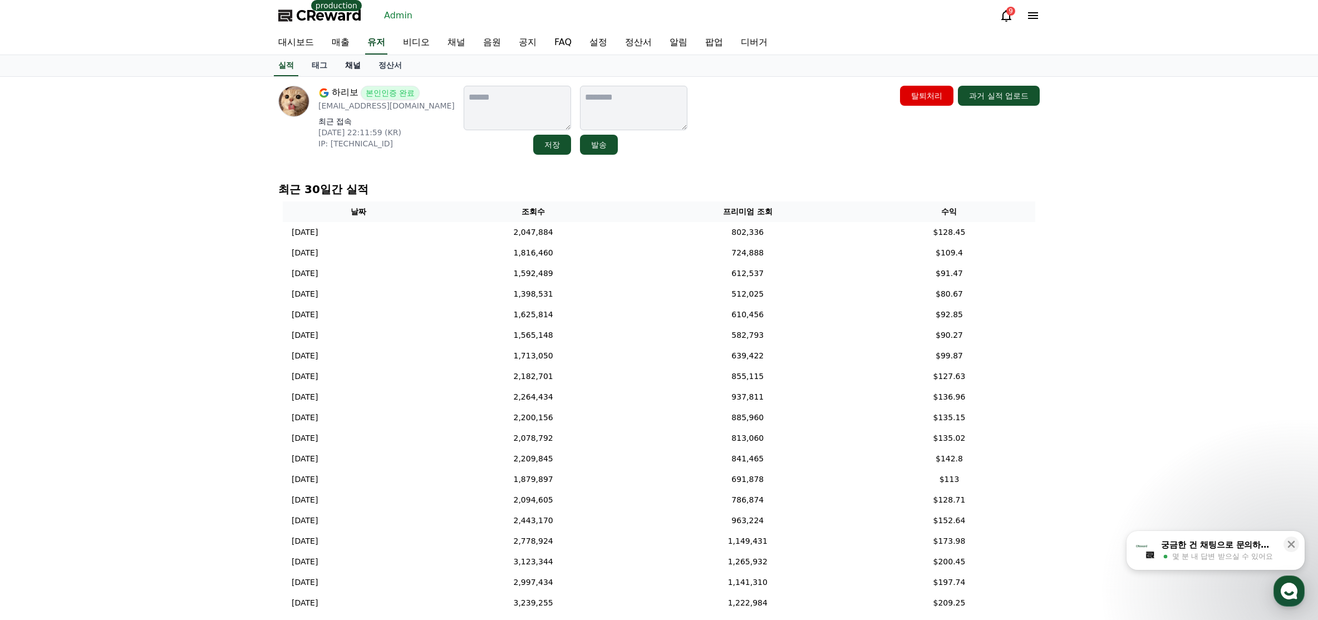
click at [357, 68] on link "채널" at bounding box center [352, 65] width 33 height 21
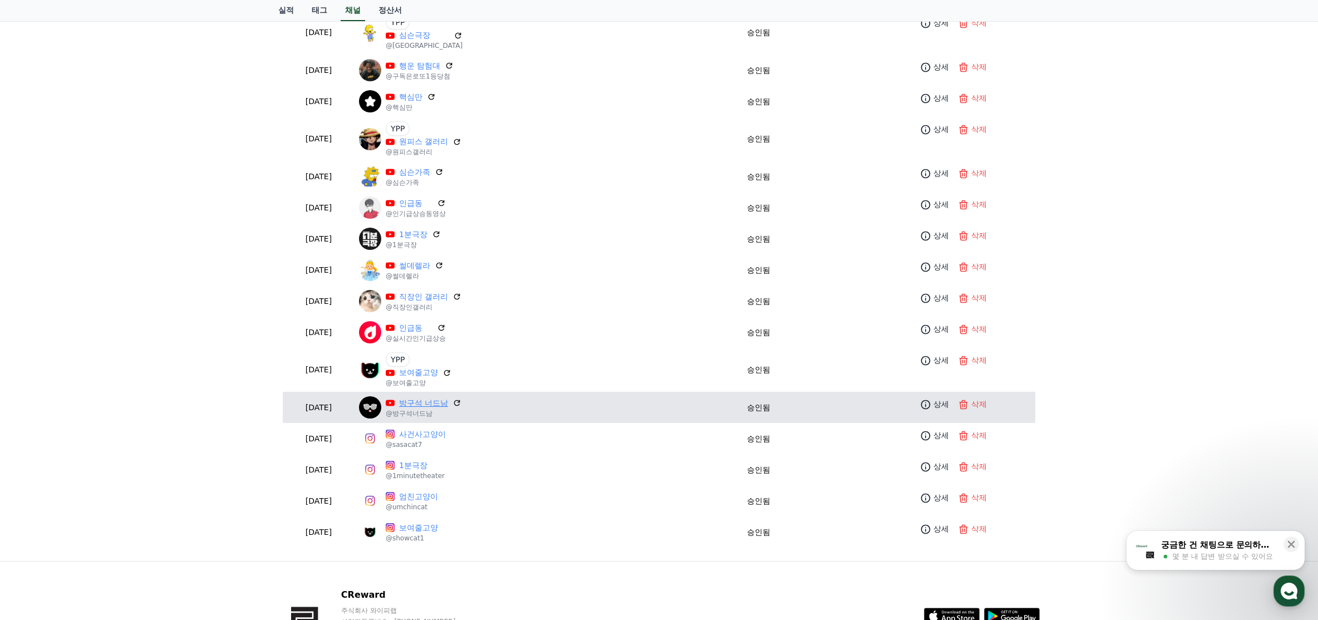
scroll to position [612, 0]
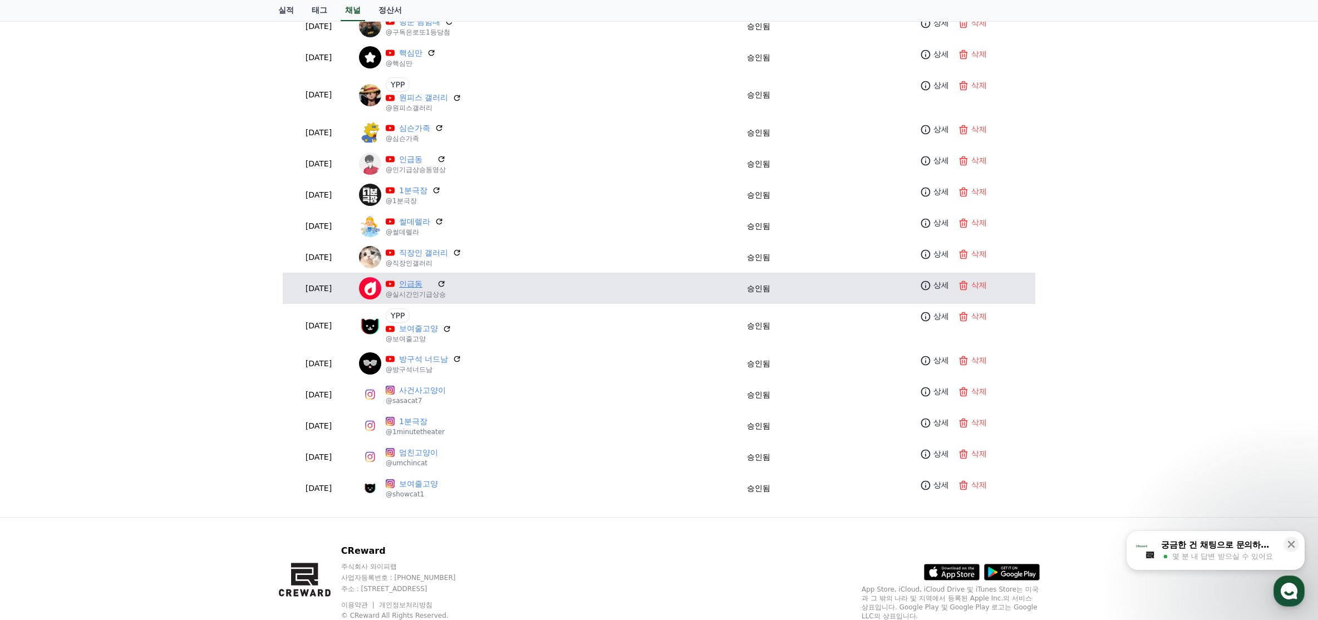
click at [433, 286] on link "인급동" at bounding box center [415, 284] width 33 height 12
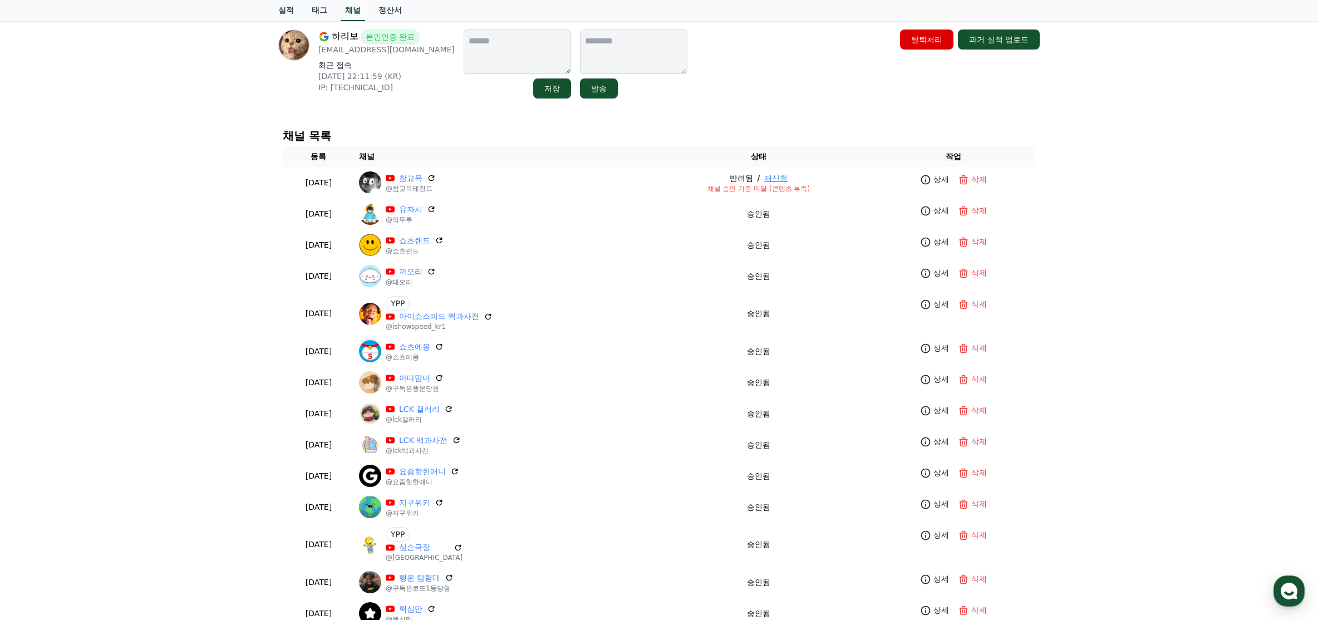
scroll to position [0, 0]
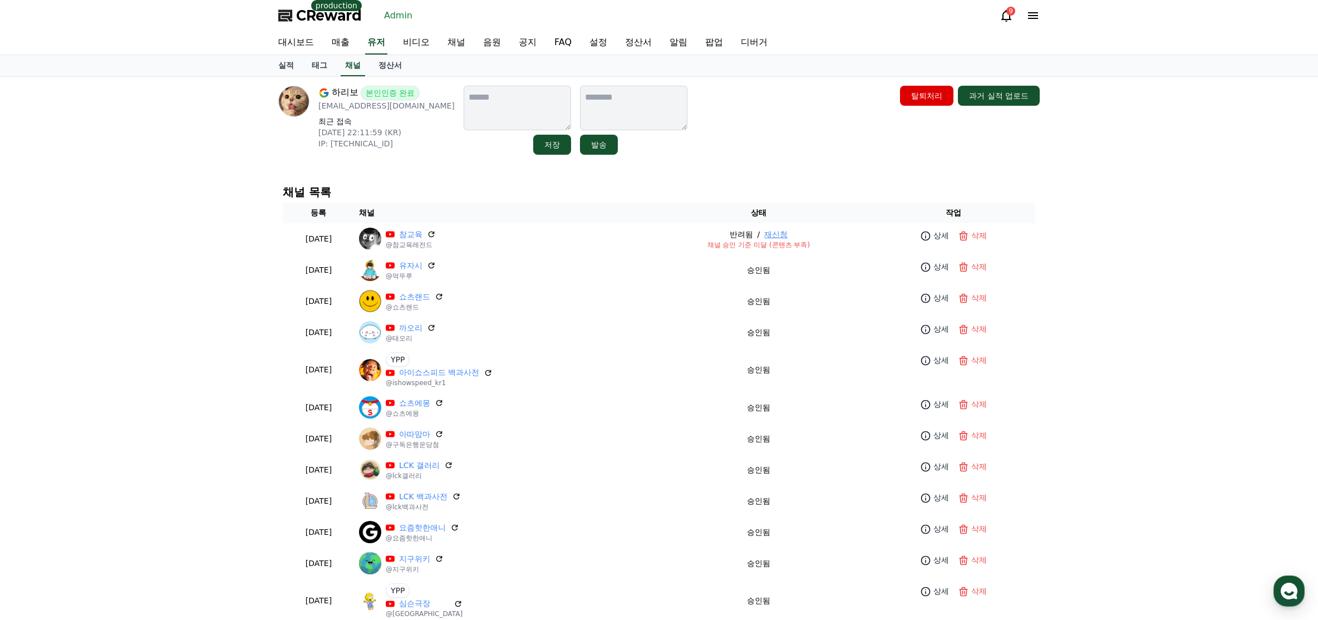
click at [445, 173] on div "하리보 본인인증 완료 [EMAIL_ADDRESS][DOMAIN_NAME] 최근 접속 [DATE] 22:11:59 (KR) IP: [TECHNI…" at bounding box center [658, 603] width 779 height 1053
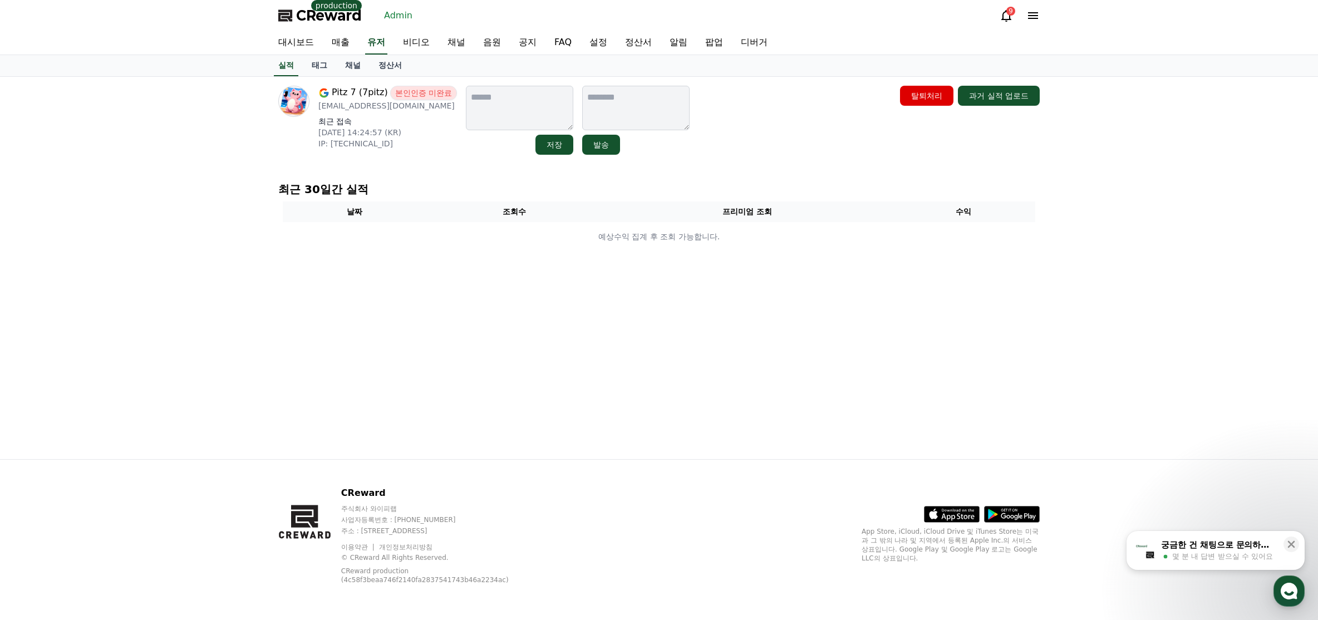
click at [359, 62] on link "채널" at bounding box center [352, 65] width 33 height 21
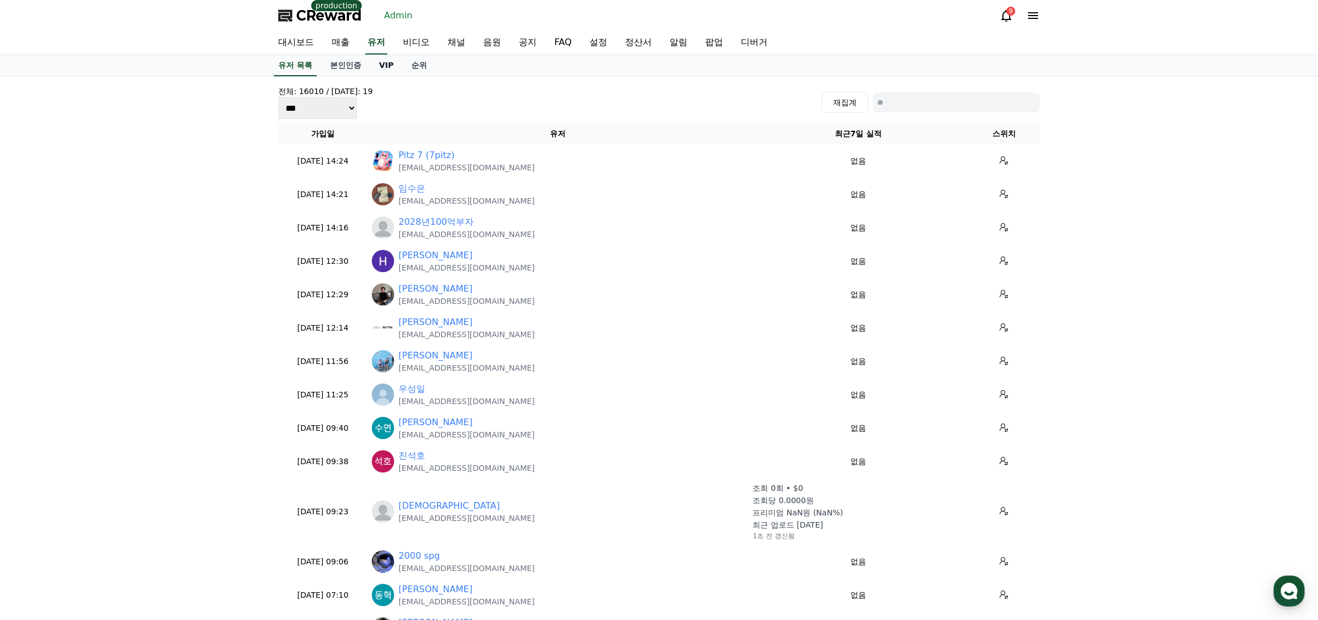
click at [376, 70] on link "VIP" at bounding box center [386, 65] width 32 height 21
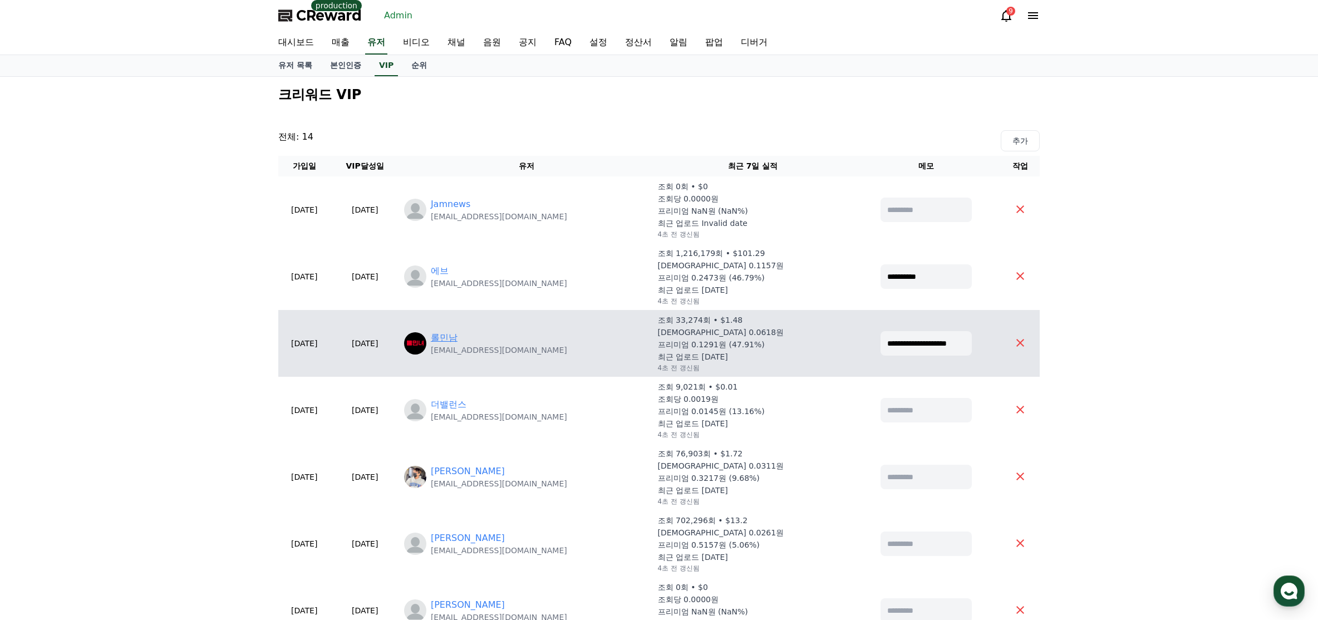
click at [458, 335] on link "롤민남" at bounding box center [444, 337] width 27 height 13
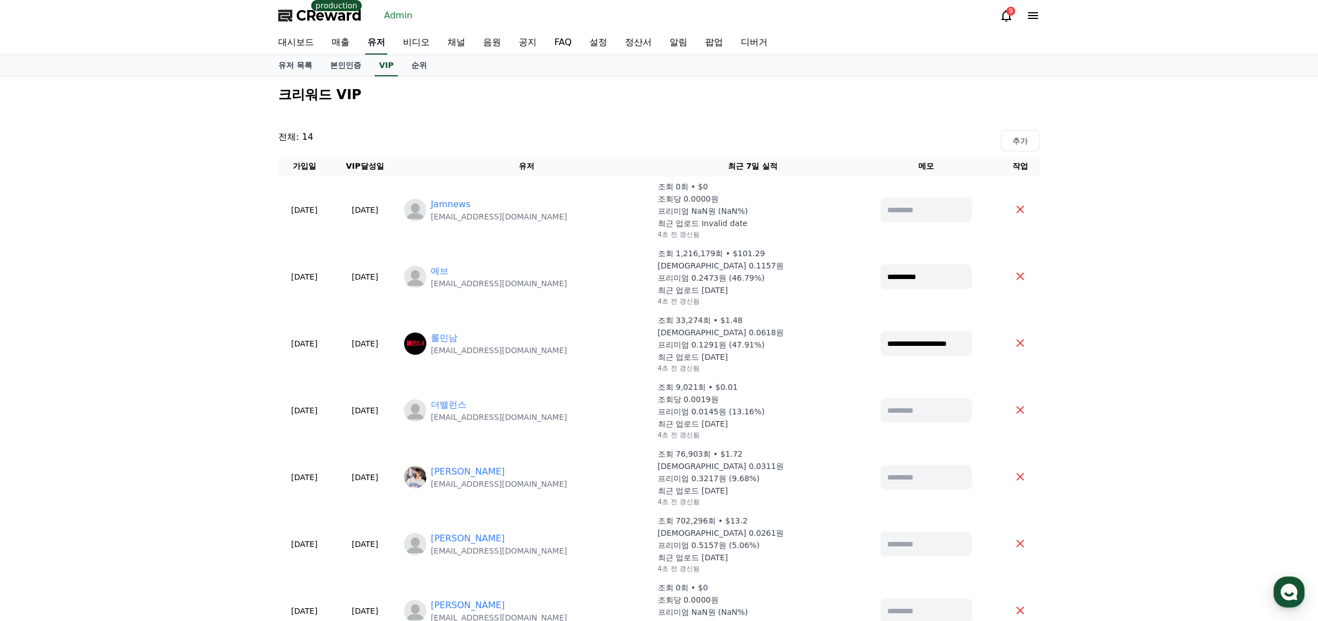
click at [374, 45] on link "유저" at bounding box center [376, 42] width 22 height 23
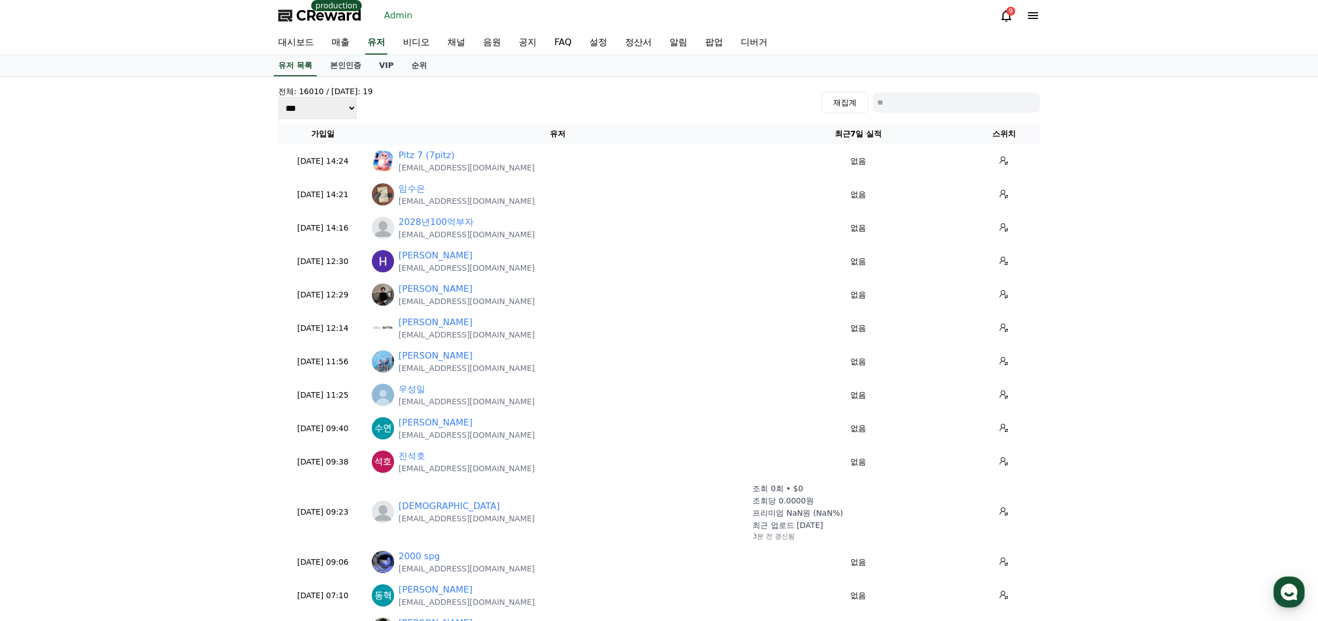
click at [920, 104] on input at bounding box center [956, 102] width 167 height 20
paste input "**********"
type input "**********"
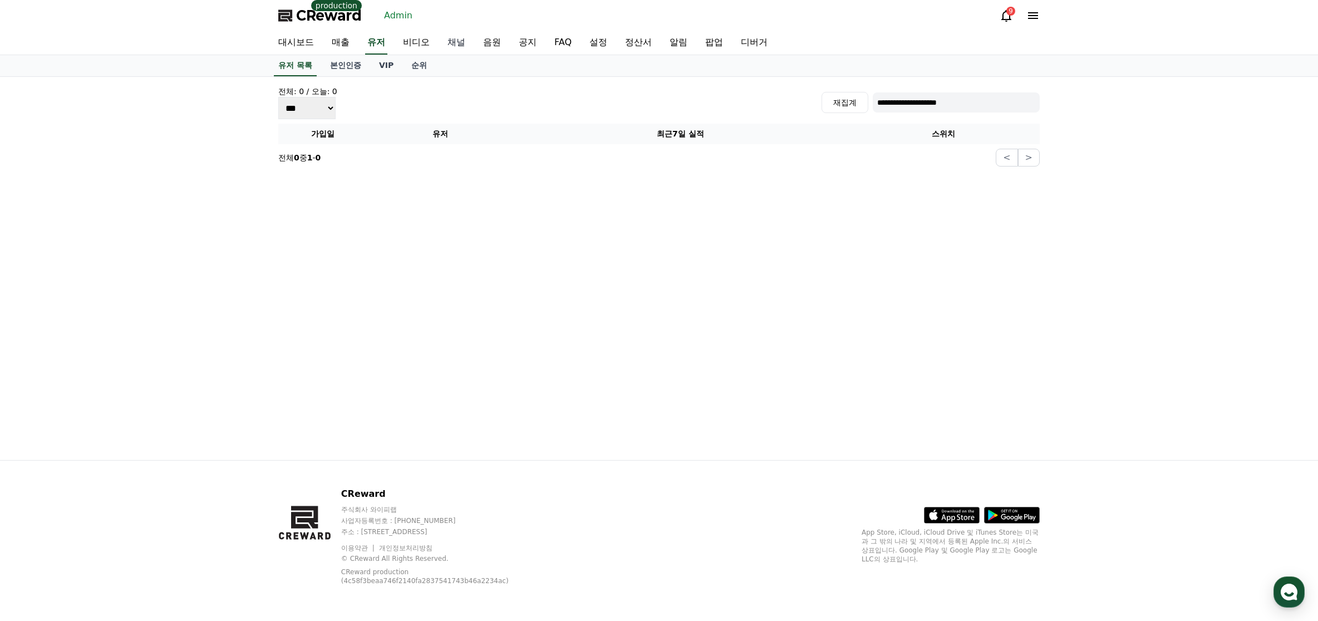
click at [452, 43] on link "채널" at bounding box center [457, 42] width 36 height 23
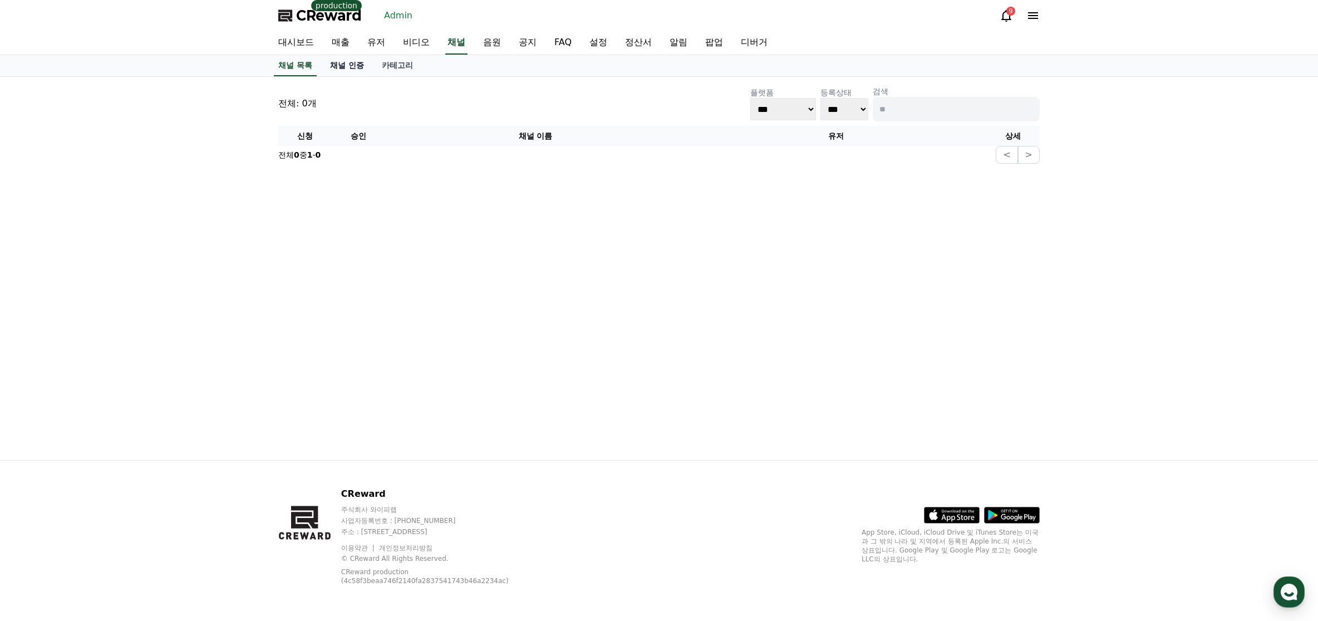
click at [356, 62] on link "채널 인증" at bounding box center [347, 65] width 52 height 21
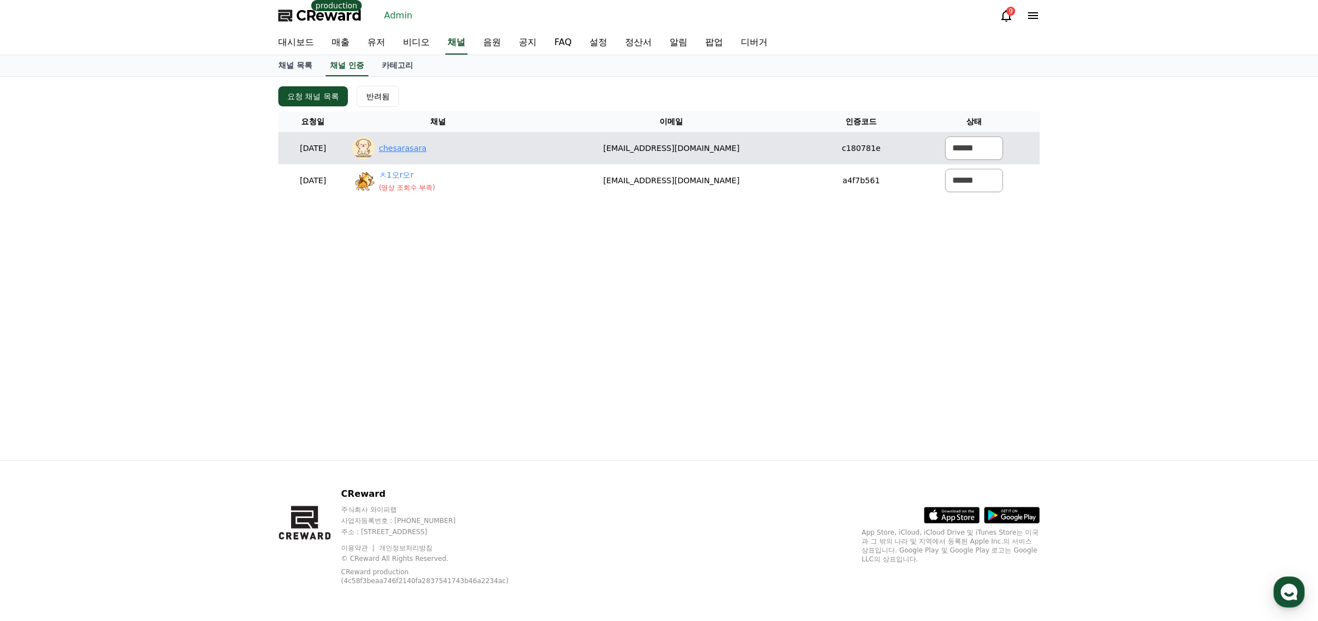
click at [427, 151] on link "chesarasara" at bounding box center [403, 149] width 48 height 12
drag, startPoint x: 779, startPoint y: 154, endPoint x: 668, endPoint y: 155, distance: 110.8
click at [601, 150] on td "[EMAIL_ADDRESS][DOMAIN_NAME]" at bounding box center [672, 148] width 286 height 32
copy td "[EMAIL_ADDRESS][DOMAIN_NAME]"
click at [961, 150] on select "****** *** ***" at bounding box center [974, 147] width 58 height 23
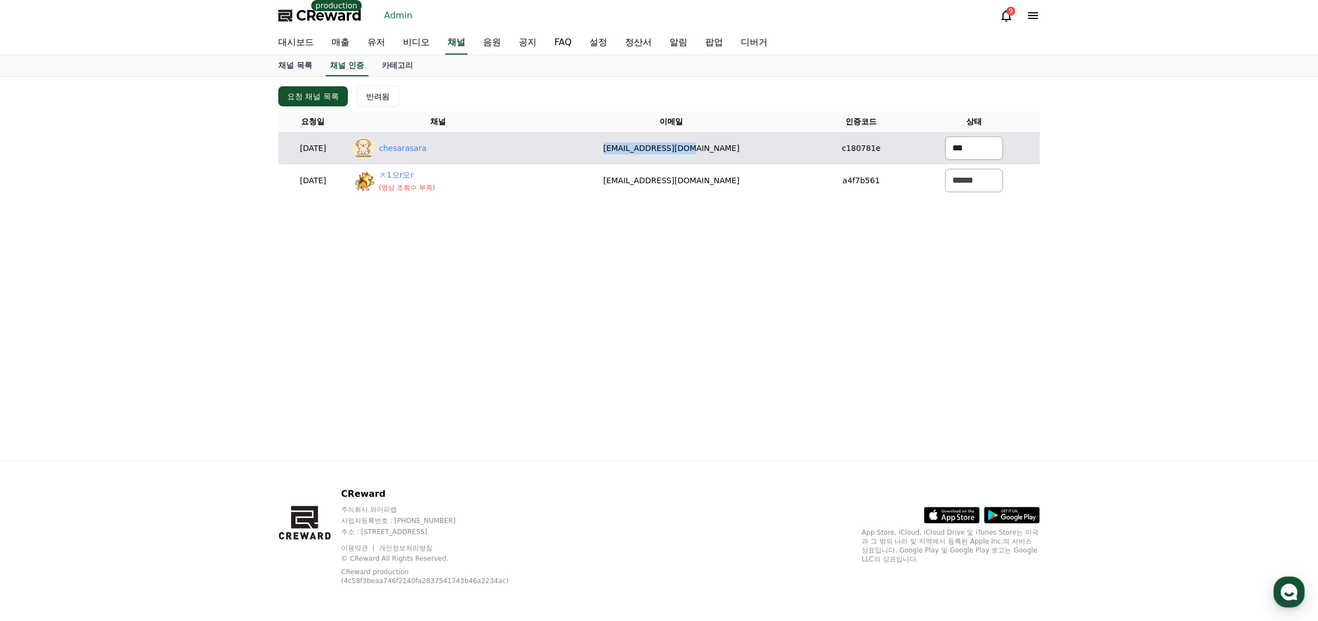
click at [945, 136] on select "****** *** ***" at bounding box center [974, 147] width 58 height 23
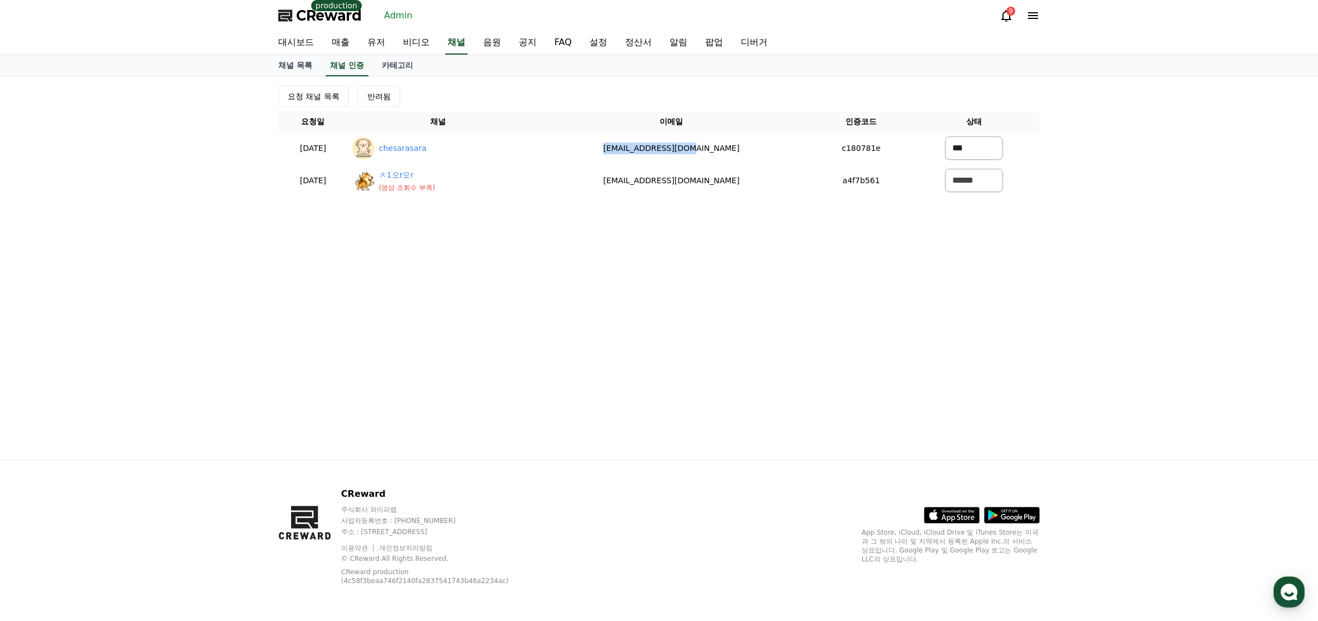
select select "*******"
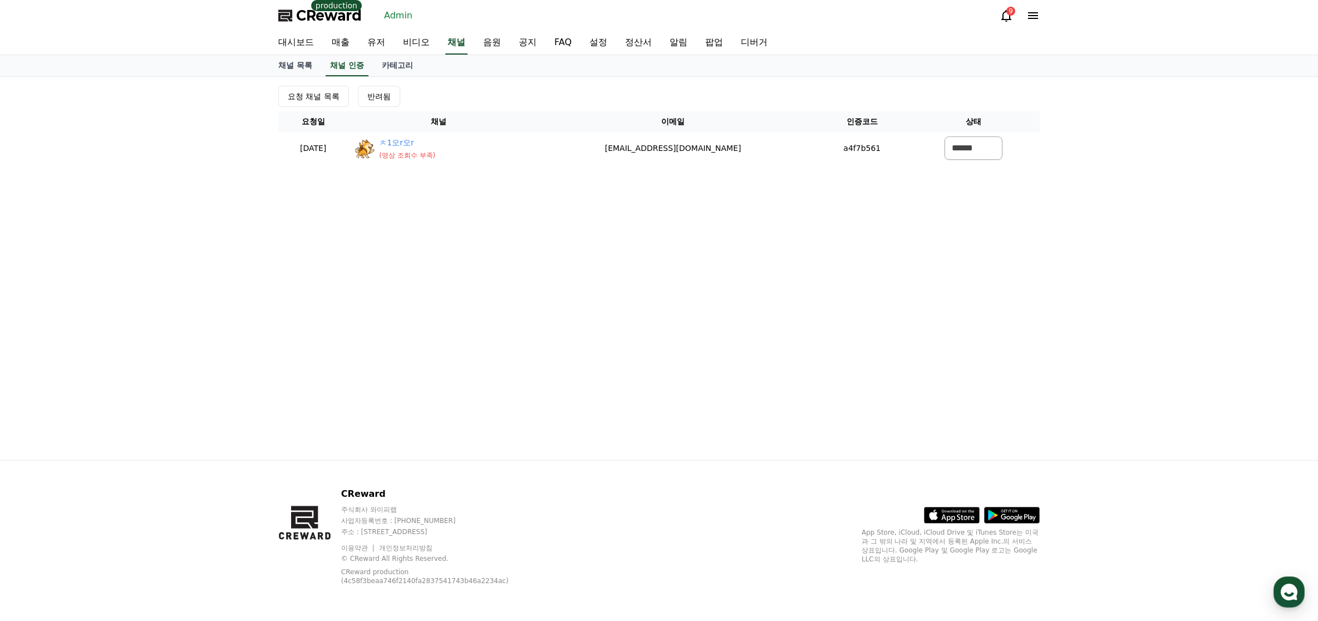
click at [330, 19] on span "CReward" at bounding box center [329, 16] width 66 height 18
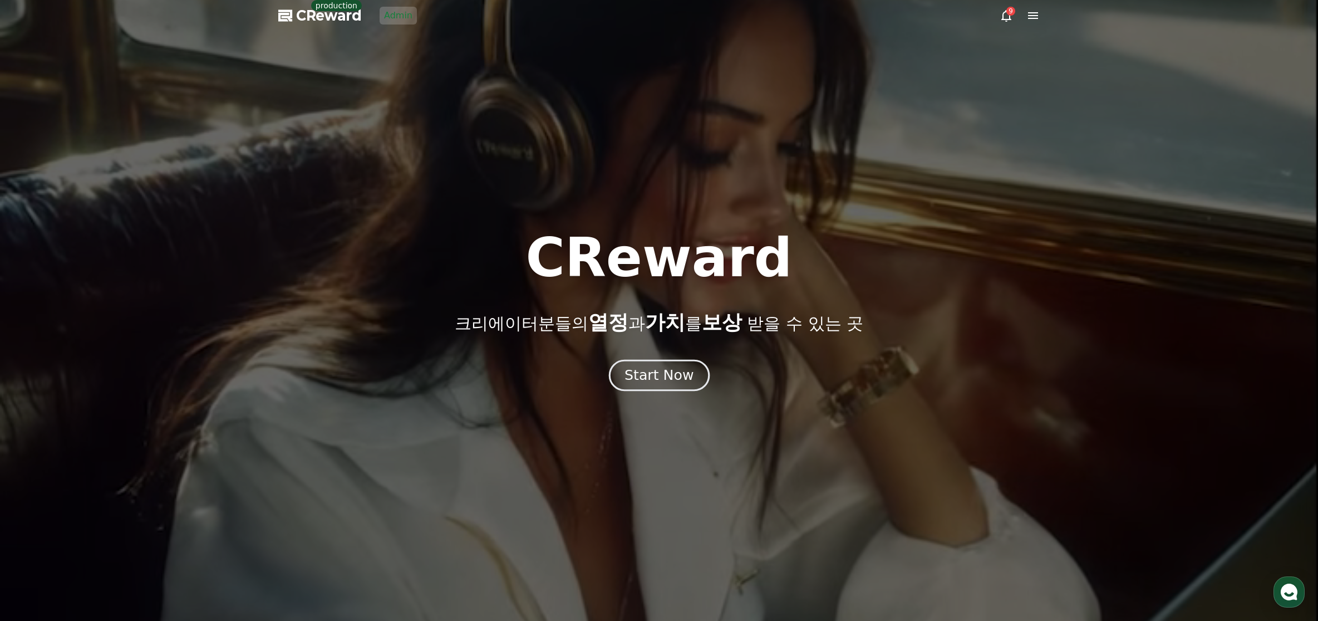
click at [656, 385] on button "Start Now" at bounding box center [658, 375] width 101 height 32
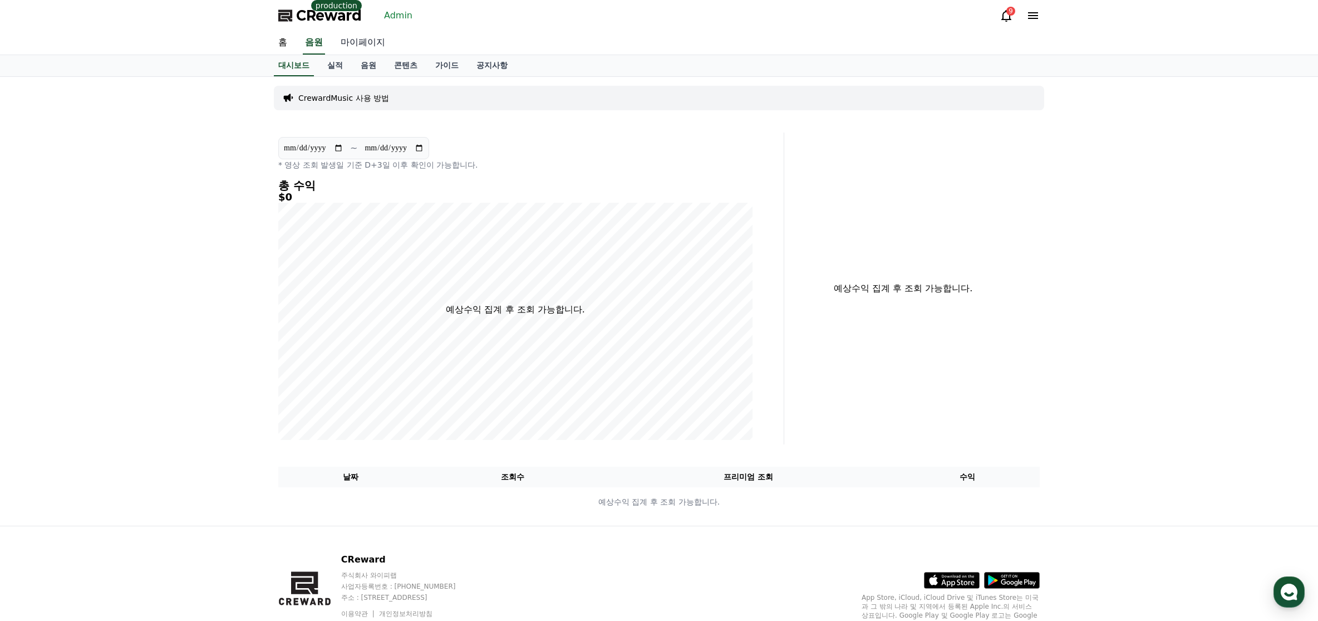
click at [359, 46] on link "마이페이지" at bounding box center [363, 42] width 62 height 23
select select "**********"
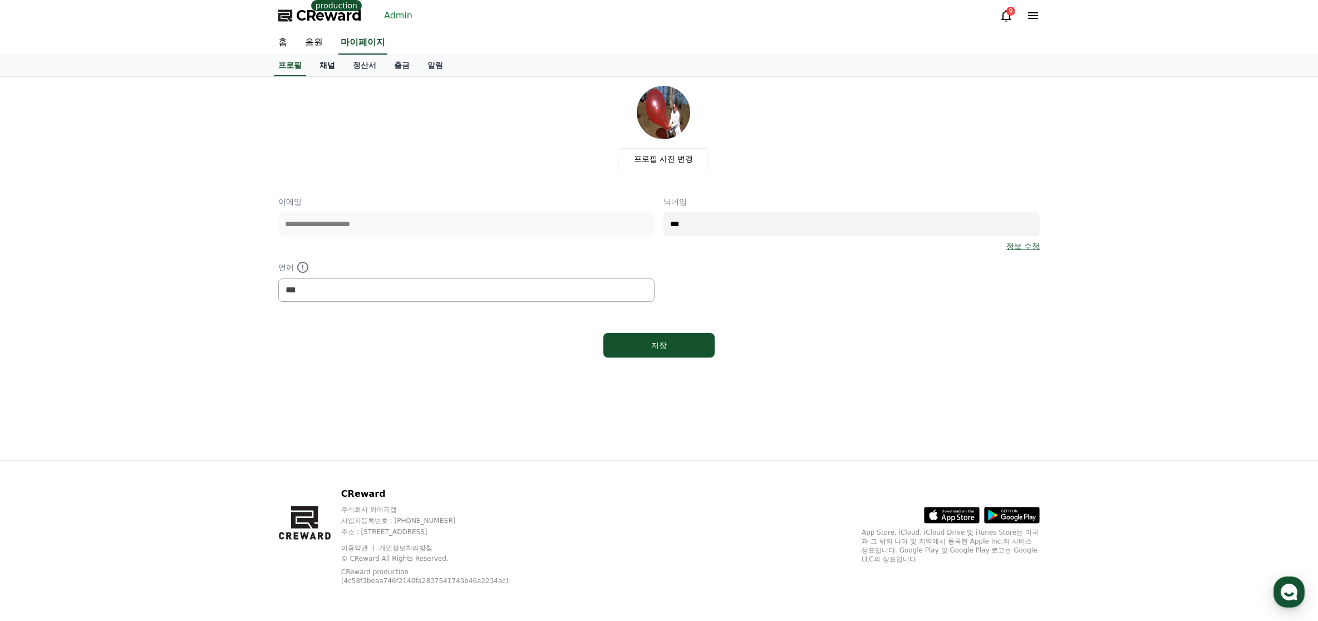
click at [329, 66] on link "채널" at bounding box center [327, 65] width 33 height 21
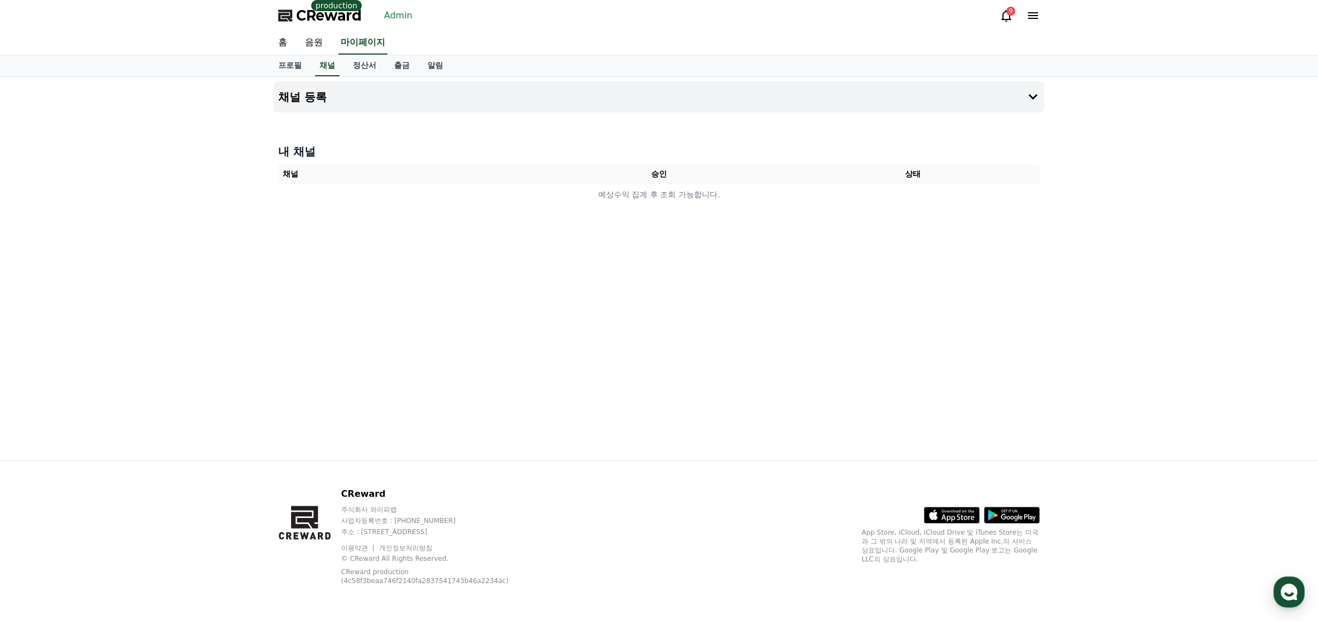
click at [332, 21] on span "CReward" at bounding box center [329, 16] width 66 height 18
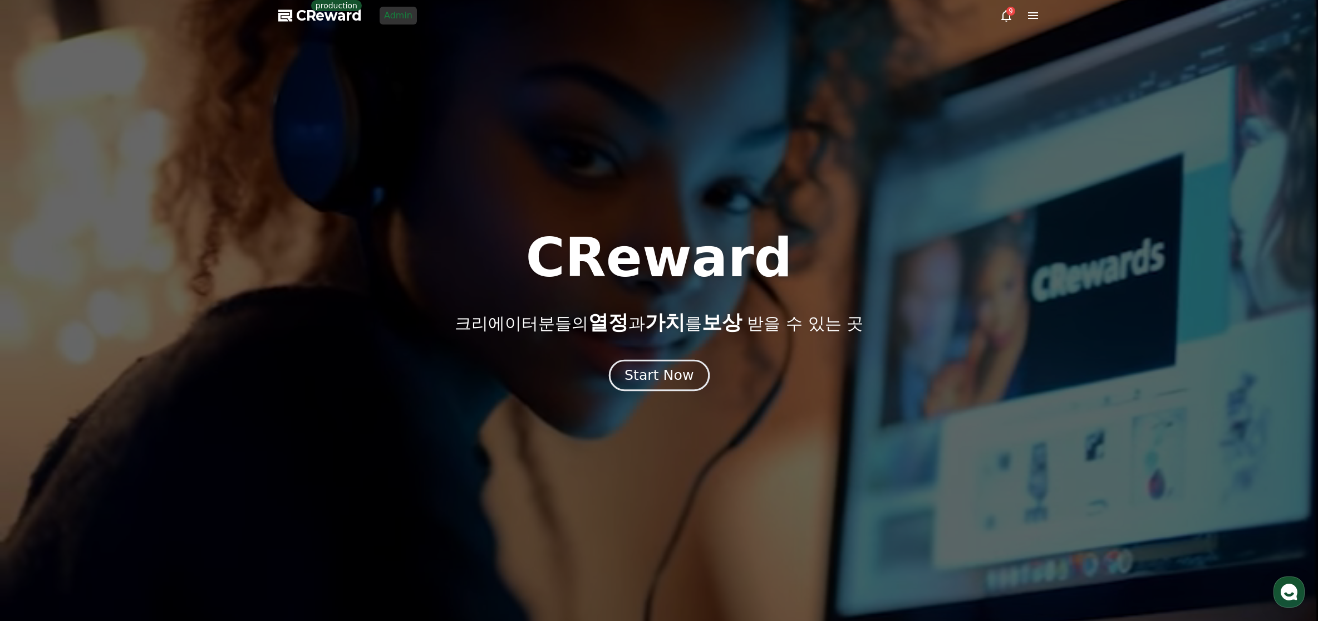
click at [647, 373] on div "Start Now" at bounding box center [659, 375] width 69 height 19
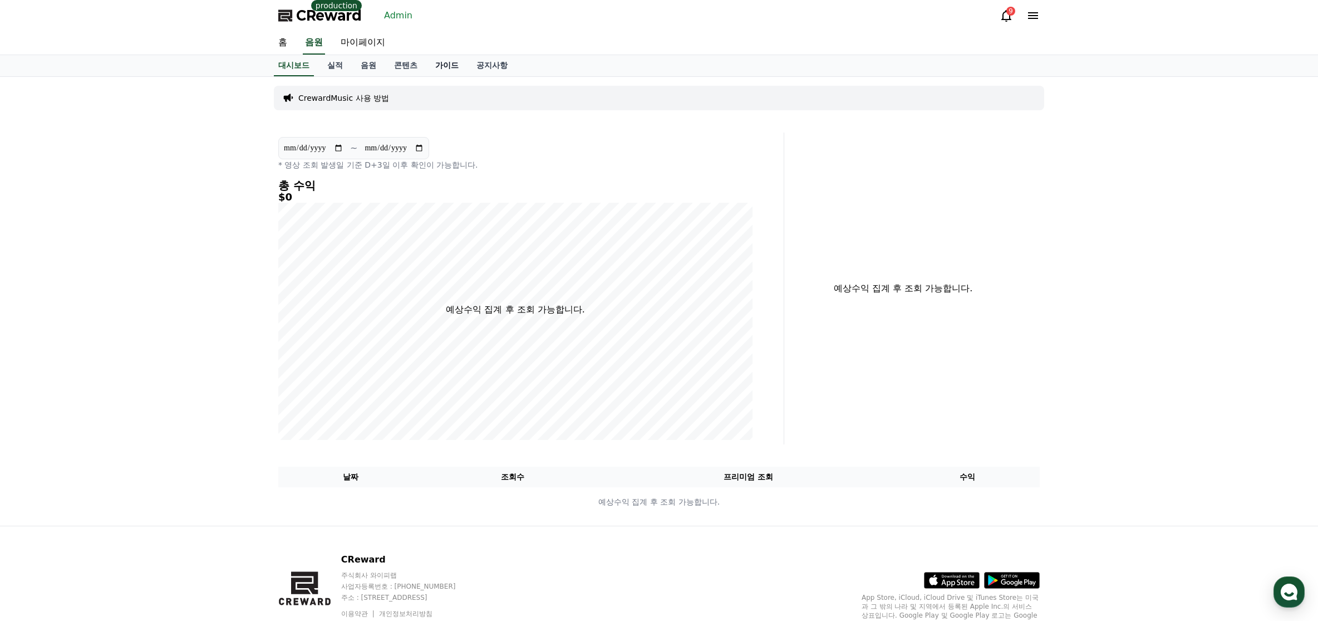
click at [452, 64] on link "가이드" at bounding box center [446, 65] width 41 height 21
click at [446, 67] on link "가이드" at bounding box center [447, 65] width 32 height 21
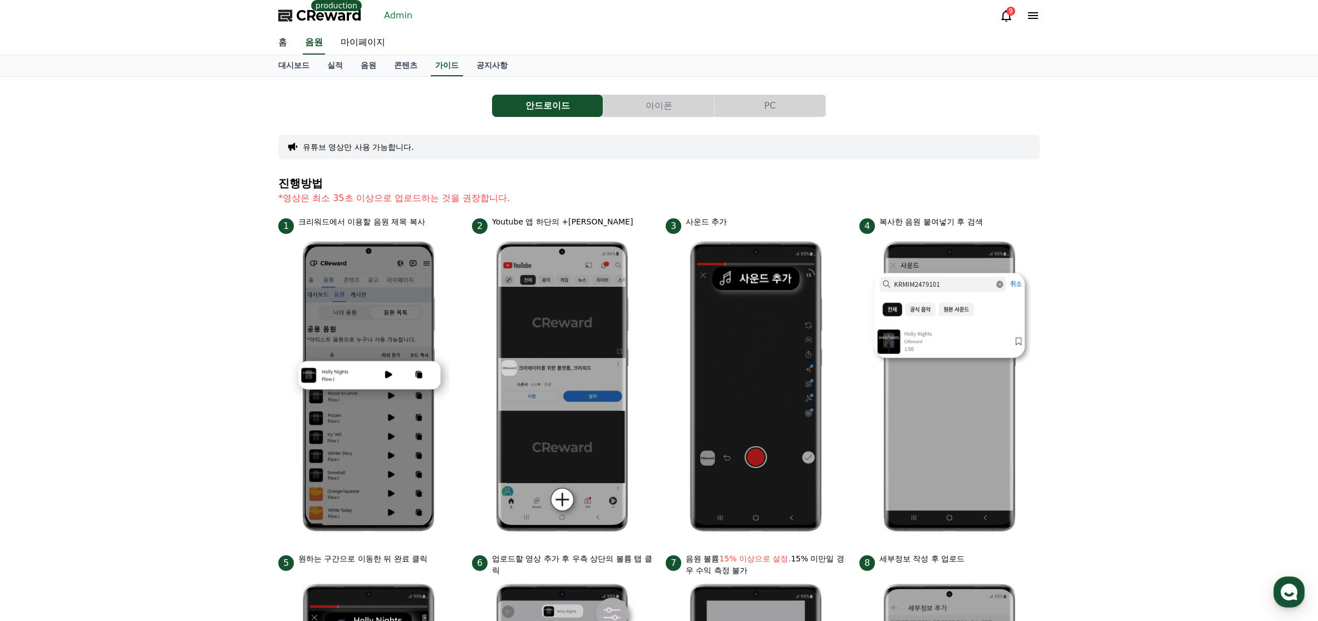
click at [693, 104] on button "아이폰" at bounding box center [658, 106] width 111 height 22
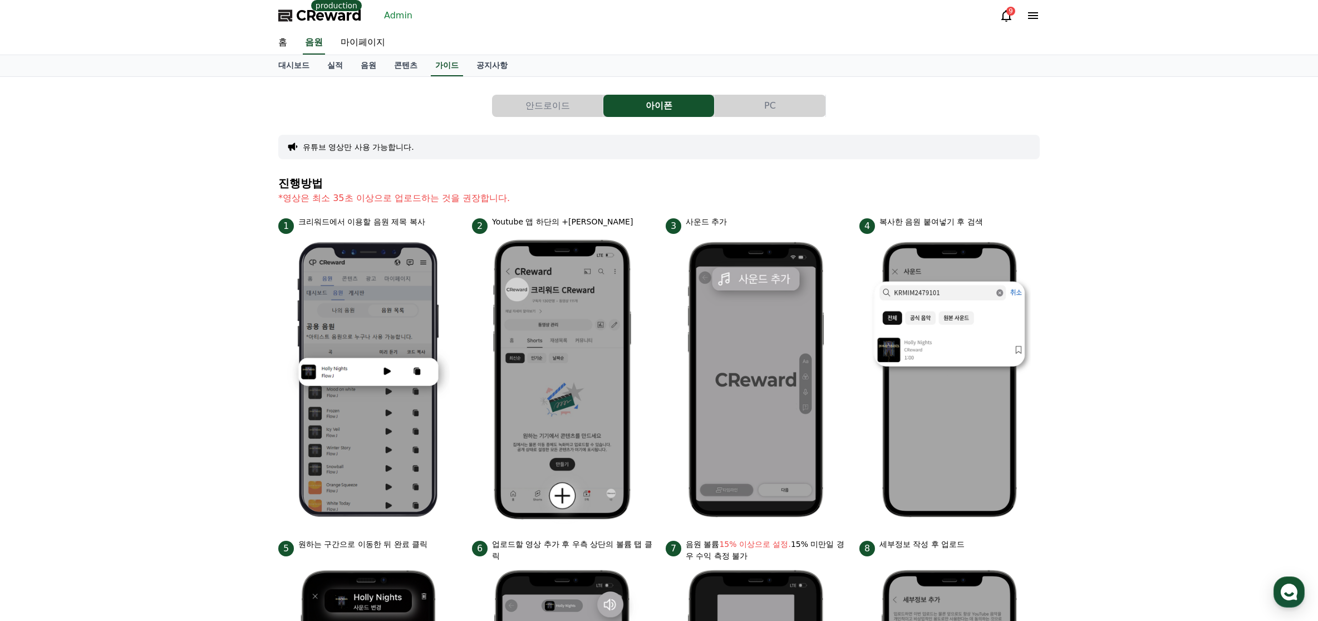
click at [777, 105] on button "PC" at bounding box center [770, 106] width 111 height 22
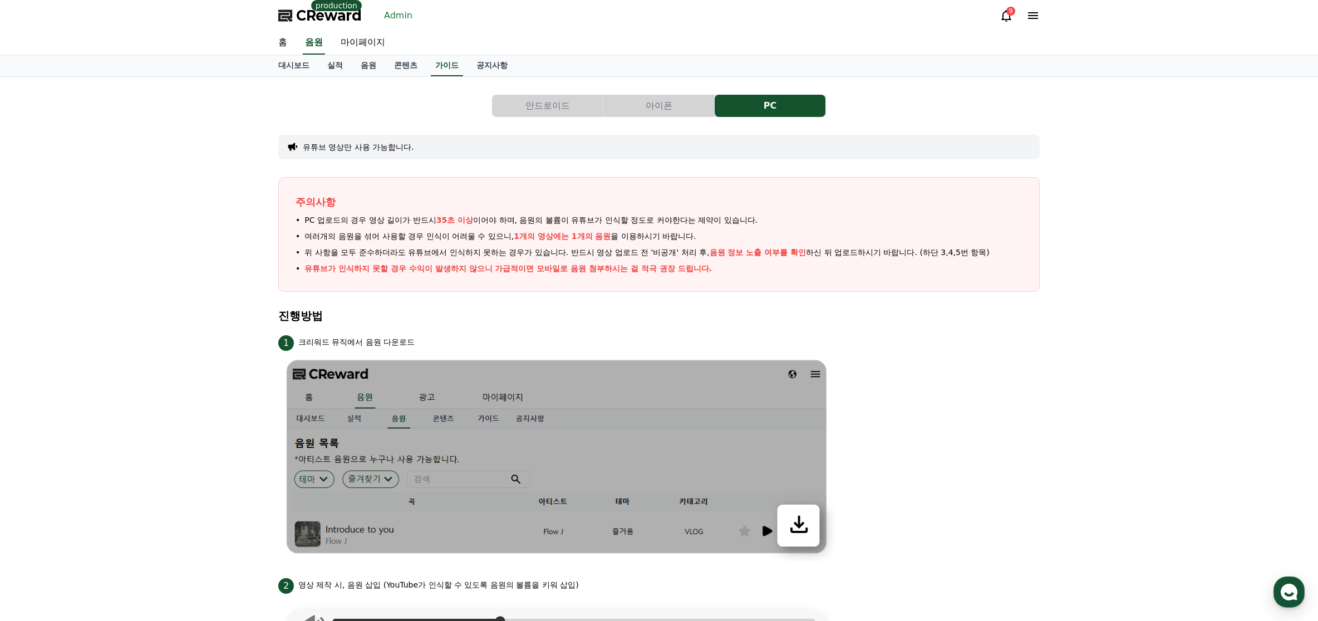
click at [553, 107] on button "안드로이드" at bounding box center [547, 106] width 111 height 22
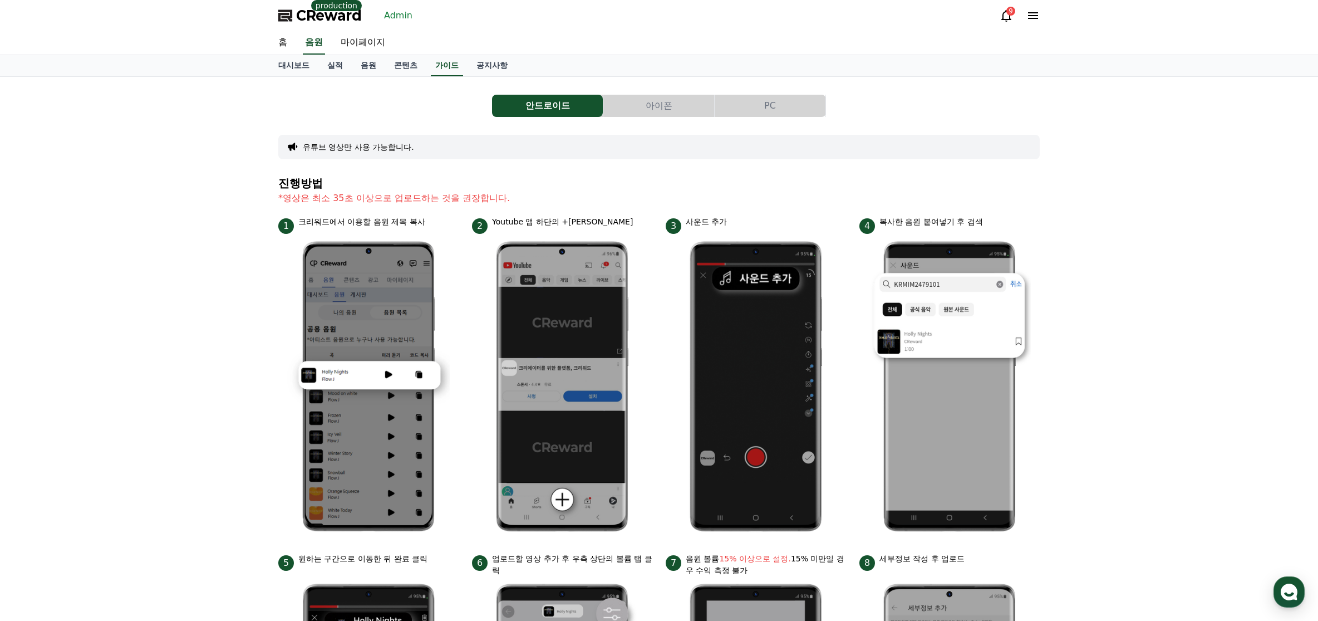
click at [1145, 179] on div "안드로이드 아이폰 PC 유튜브 영상만 사용 가능합니다. 진행방법 *영상은 최소 35초 이상으로 업로드하는 것을 권장합니다. 1 크리워드에서 이…" at bounding box center [659, 484] width 1318 height 814
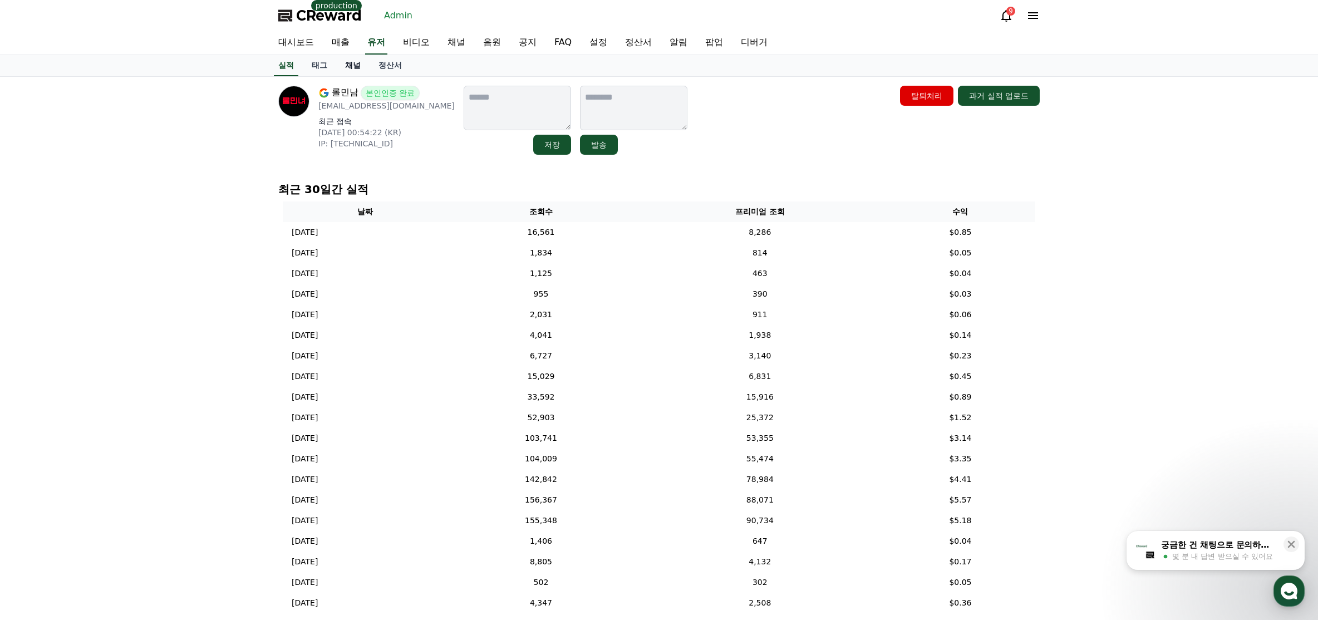
click at [359, 70] on link "채널" at bounding box center [352, 65] width 33 height 21
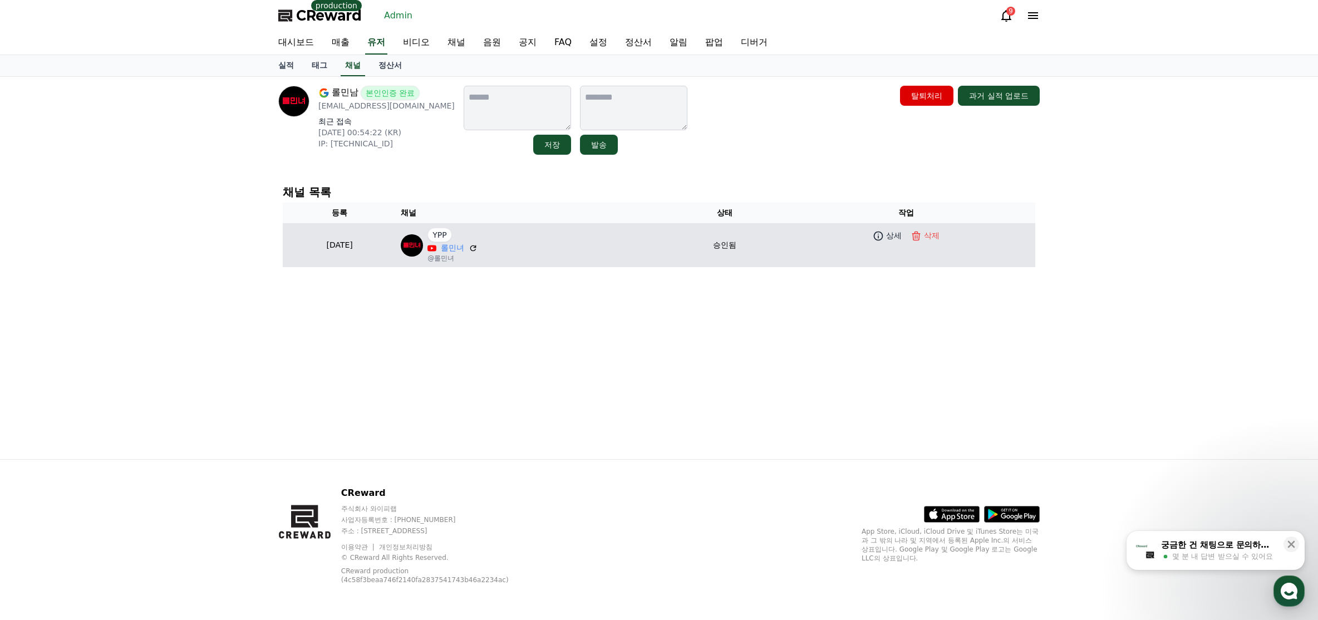
click at [478, 254] on p "@롤민녀" at bounding box center [453, 258] width 50 height 9
click at [464, 250] on link "롤민녀" at bounding box center [452, 248] width 23 height 12
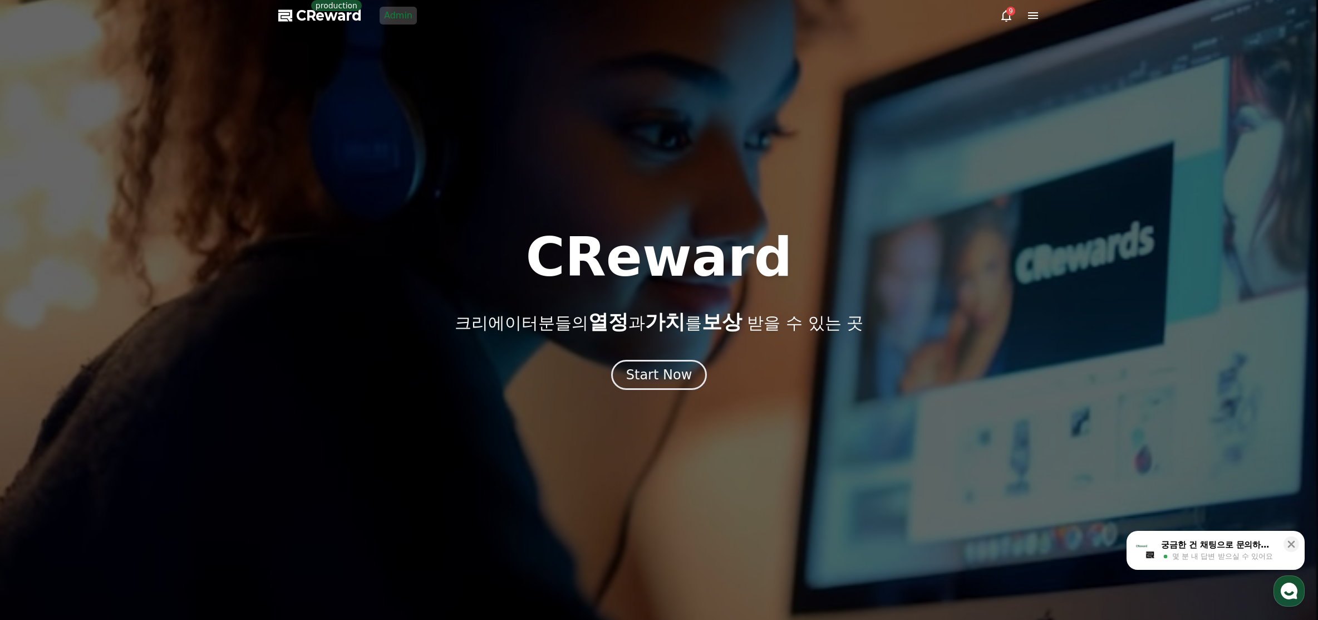
click at [395, 21] on link "Admin" at bounding box center [398, 16] width 37 height 18
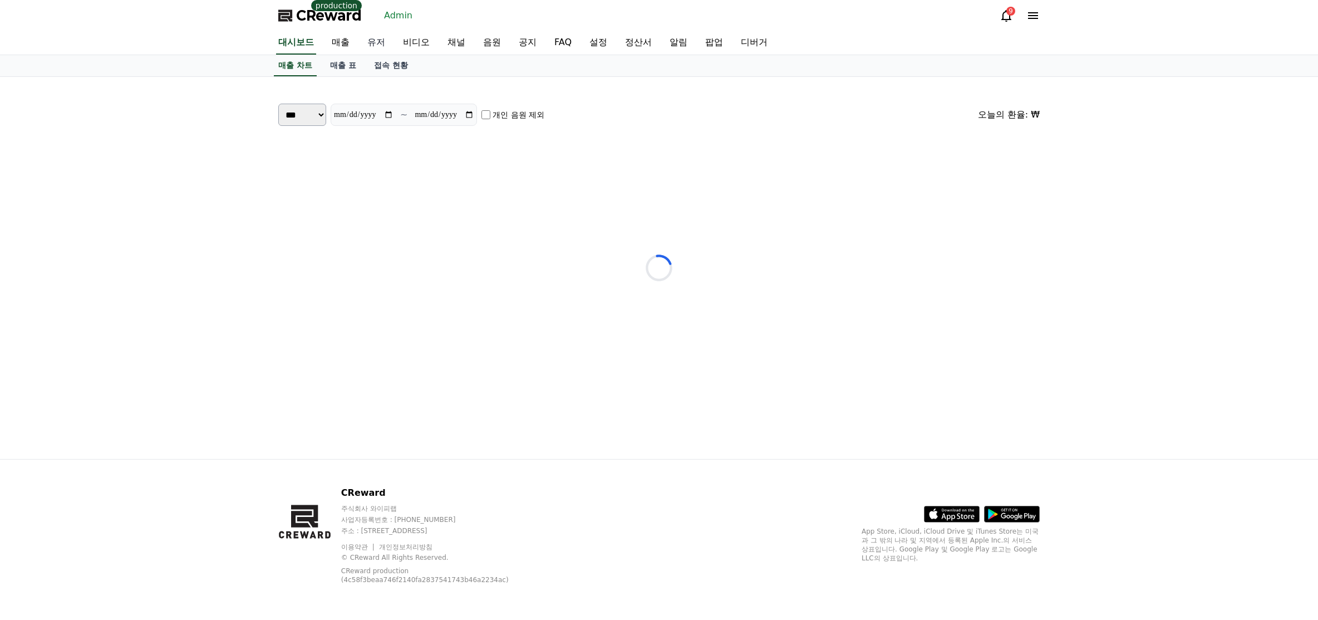
click at [380, 42] on link "유저" at bounding box center [376, 42] width 36 height 23
click at [966, 111] on input at bounding box center [956, 120] width 167 height 20
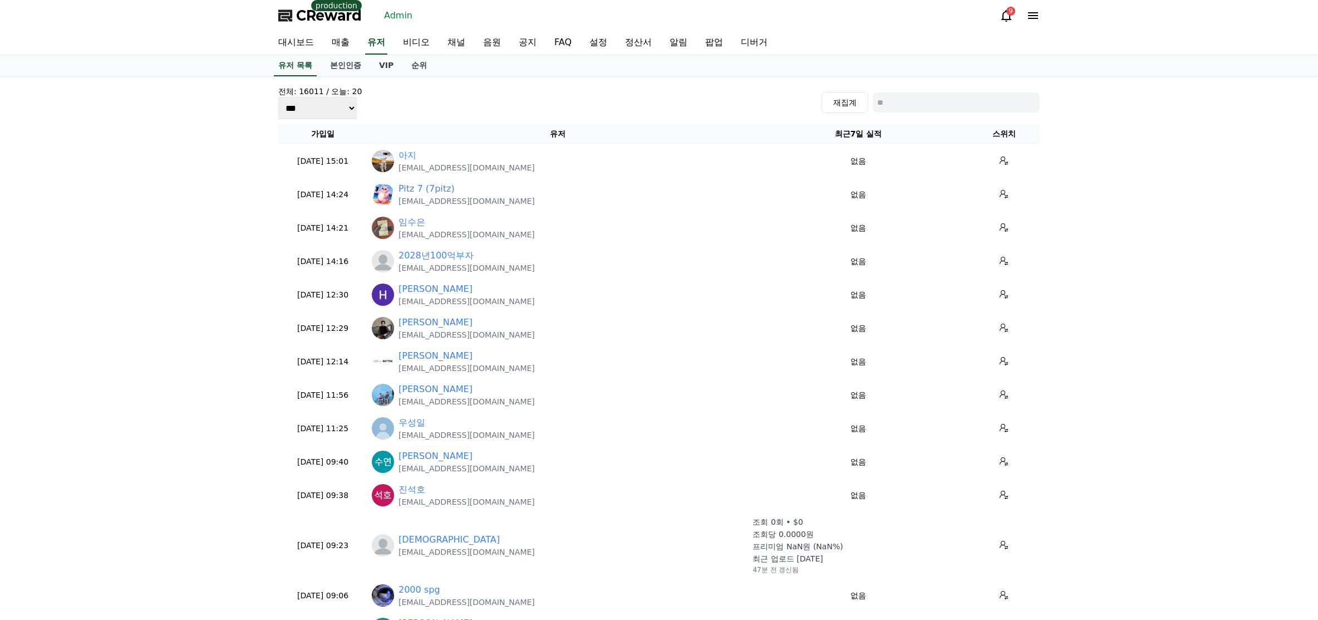
paste input "**********"
type input "**********"
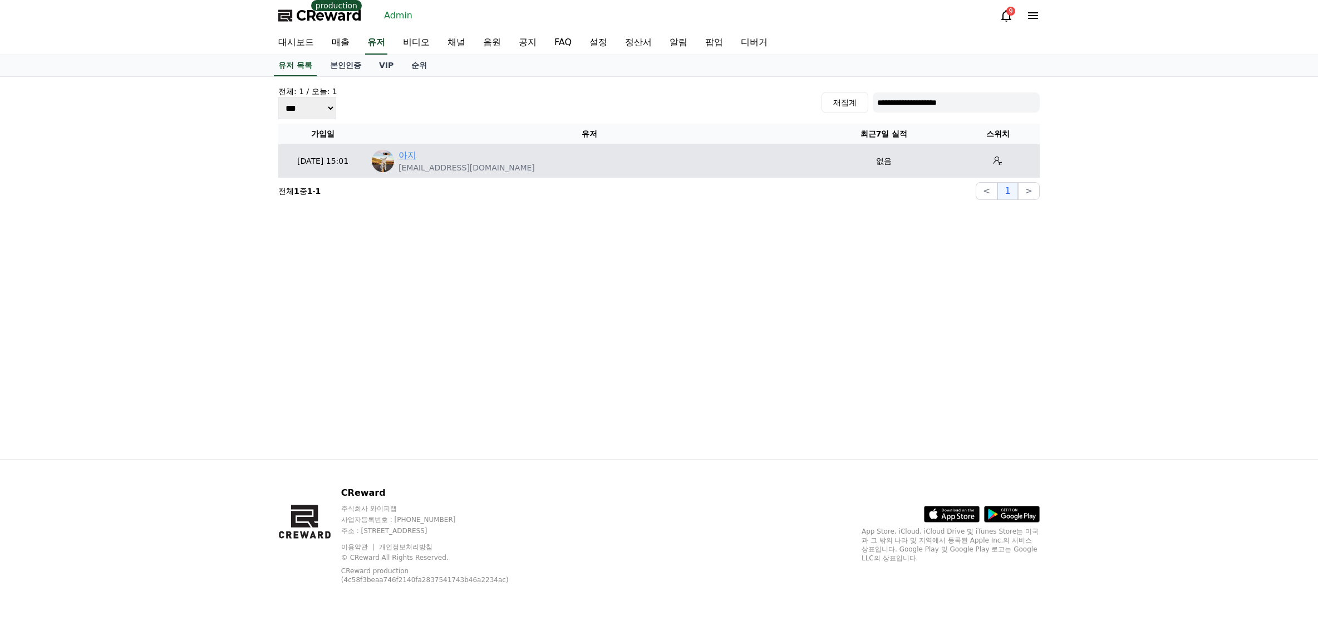
click at [404, 155] on link "아지" at bounding box center [408, 155] width 18 height 13
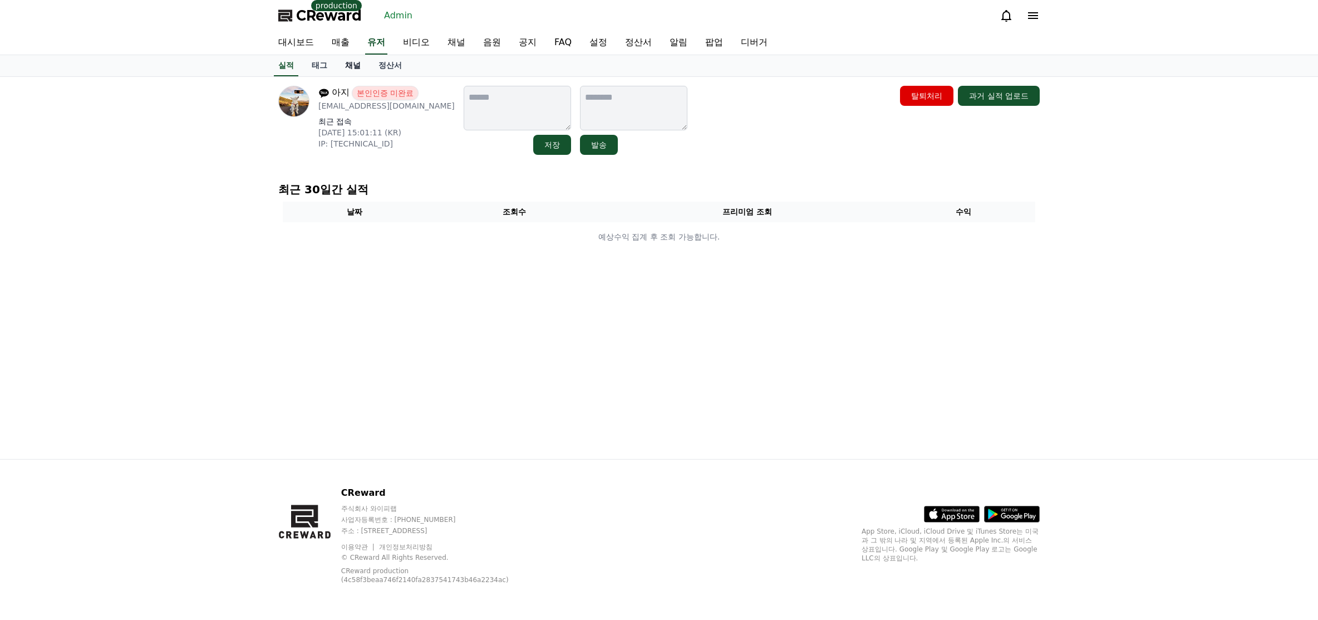
click at [353, 69] on link "채널" at bounding box center [352, 65] width 33 height 21
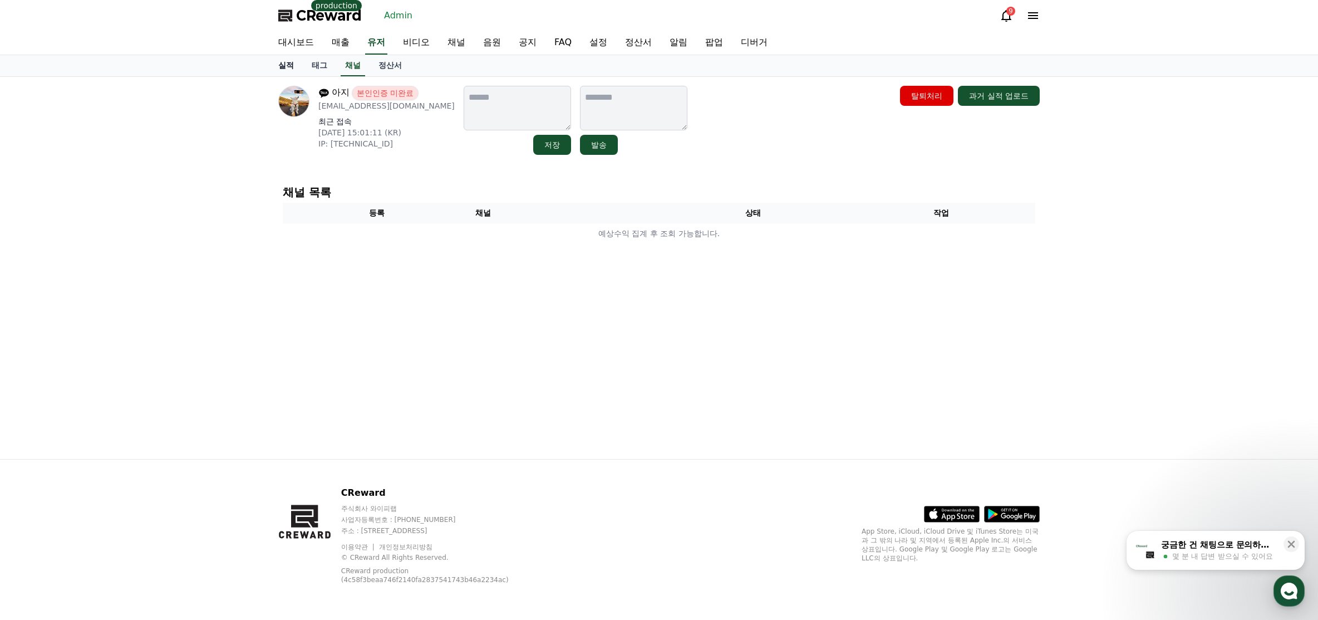
click at [294, 67] on link "실적" at bounding box center [285, 65] width 33 height 21
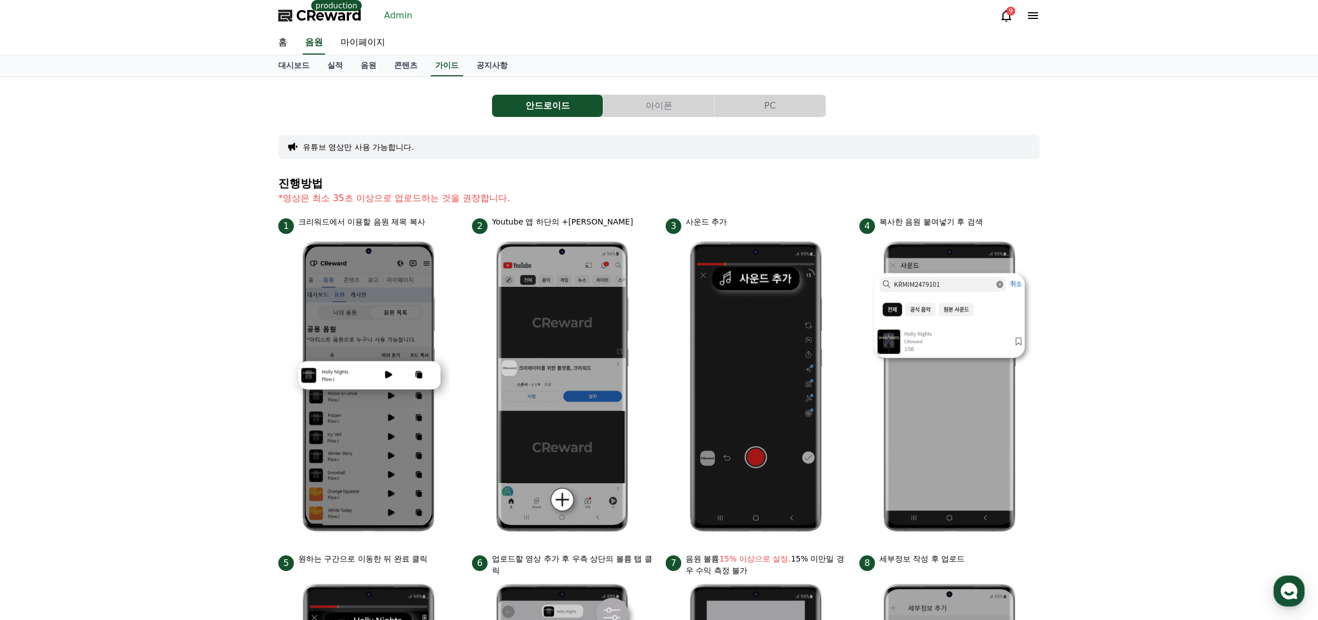
click at [398, 21] on link "Admin" at bounding box center [398, 16] width 37 height 18
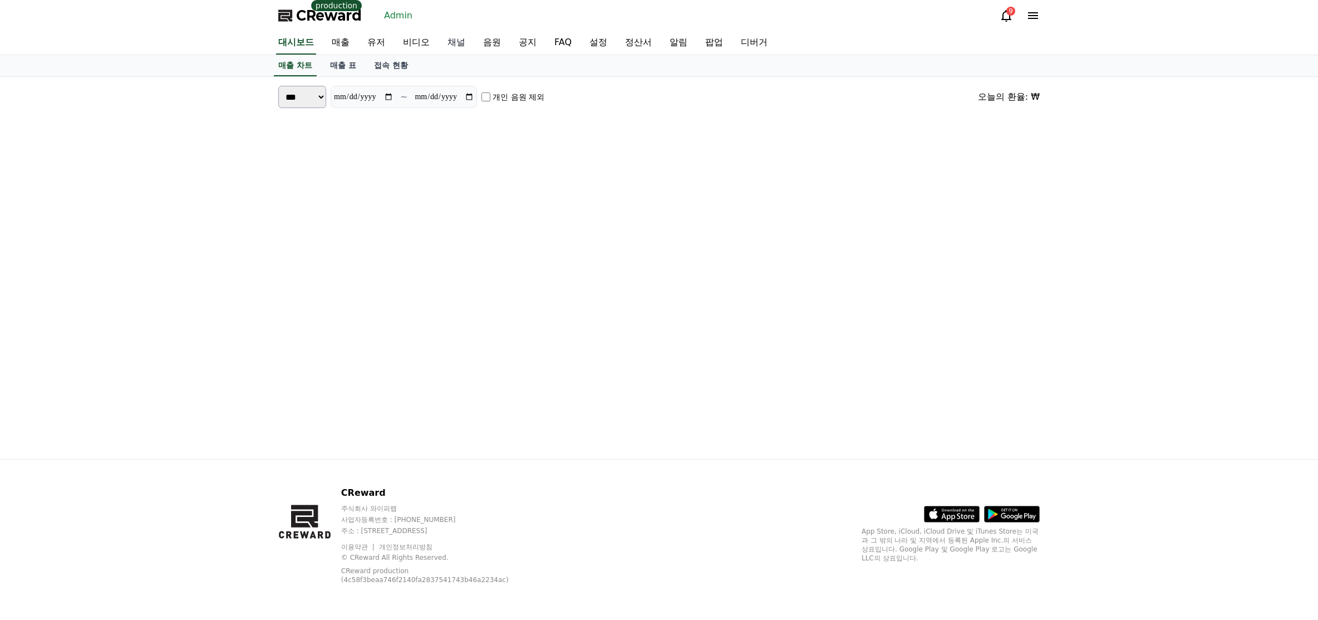
click at [455, 43] on link "채널" at bounding box center [457, 42] width 36 height 23
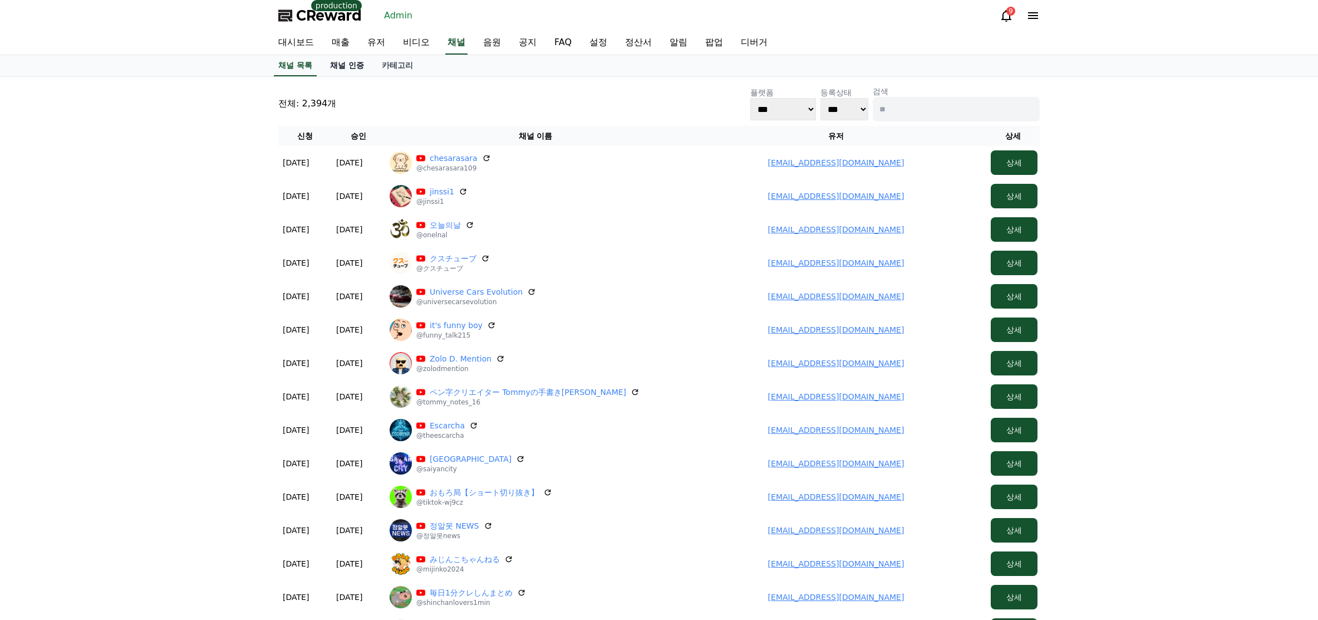
click at [357, 68] on link "채널 인증" at bounding box center [347, 65] width 52 height 21
